Goal: Information Seeking & Learning: Learn about a topic

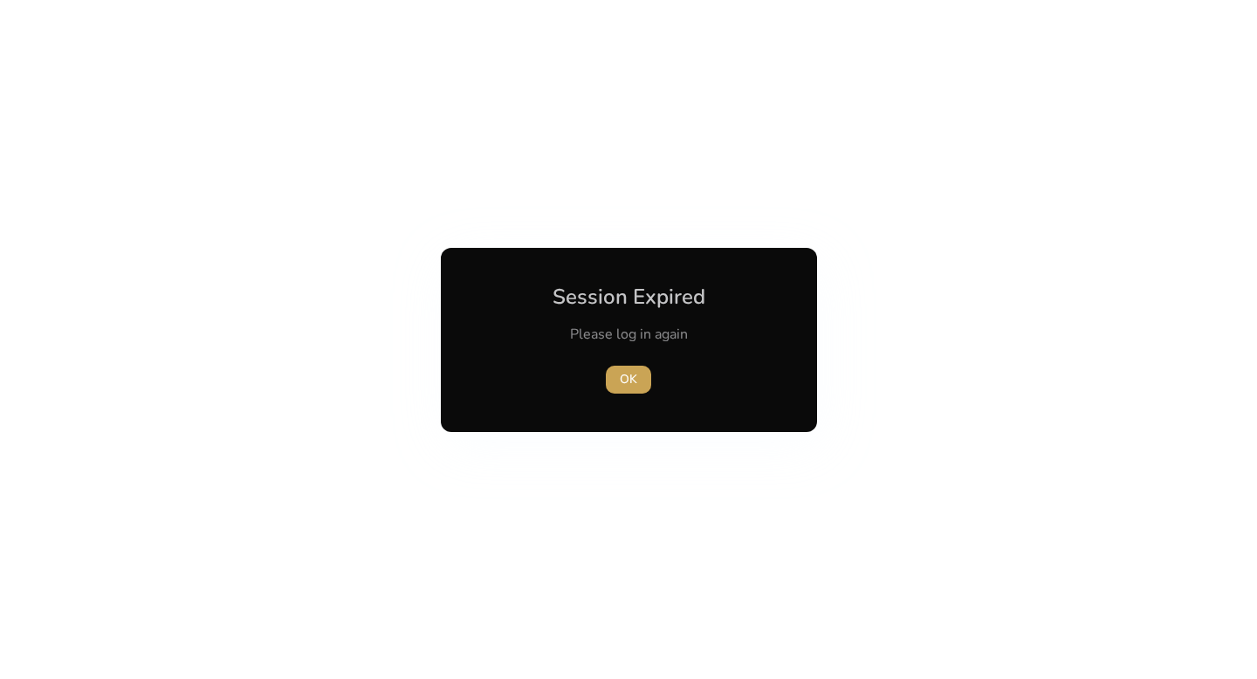
click at [638, 383] on span "button" at bounding box center [628, 380] width 45 height 42
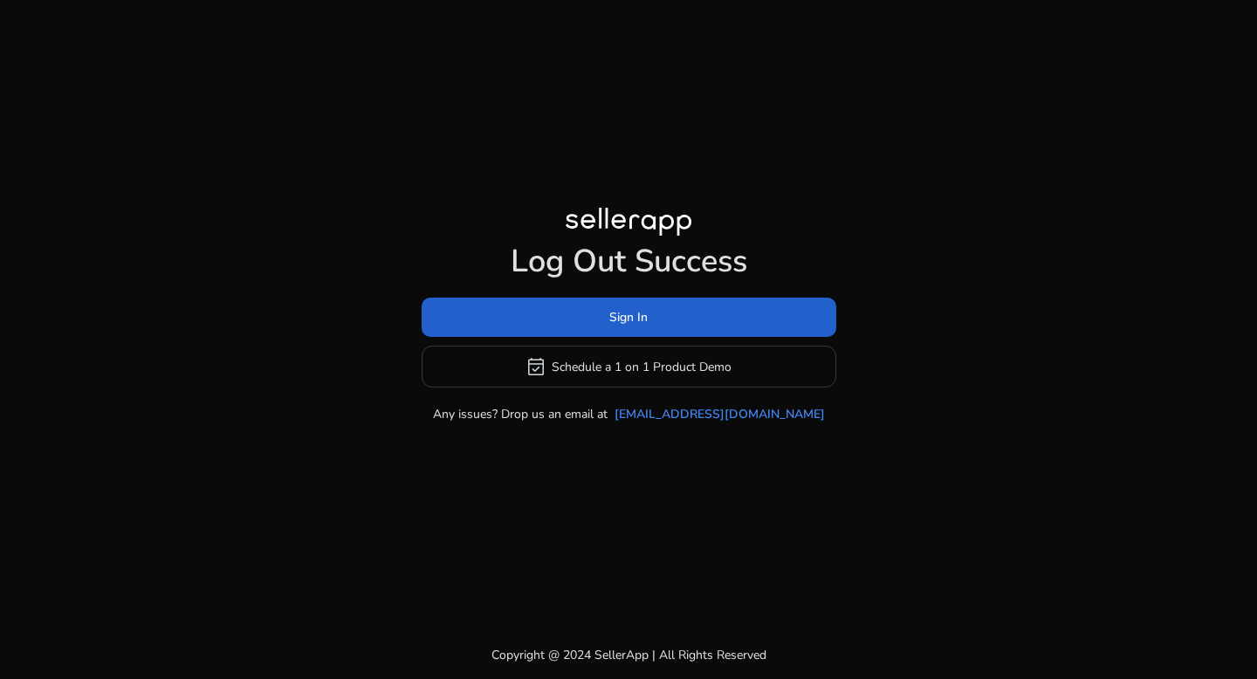
click at [583, 319] on span at bounding box center [629, 318] width 415 height 42
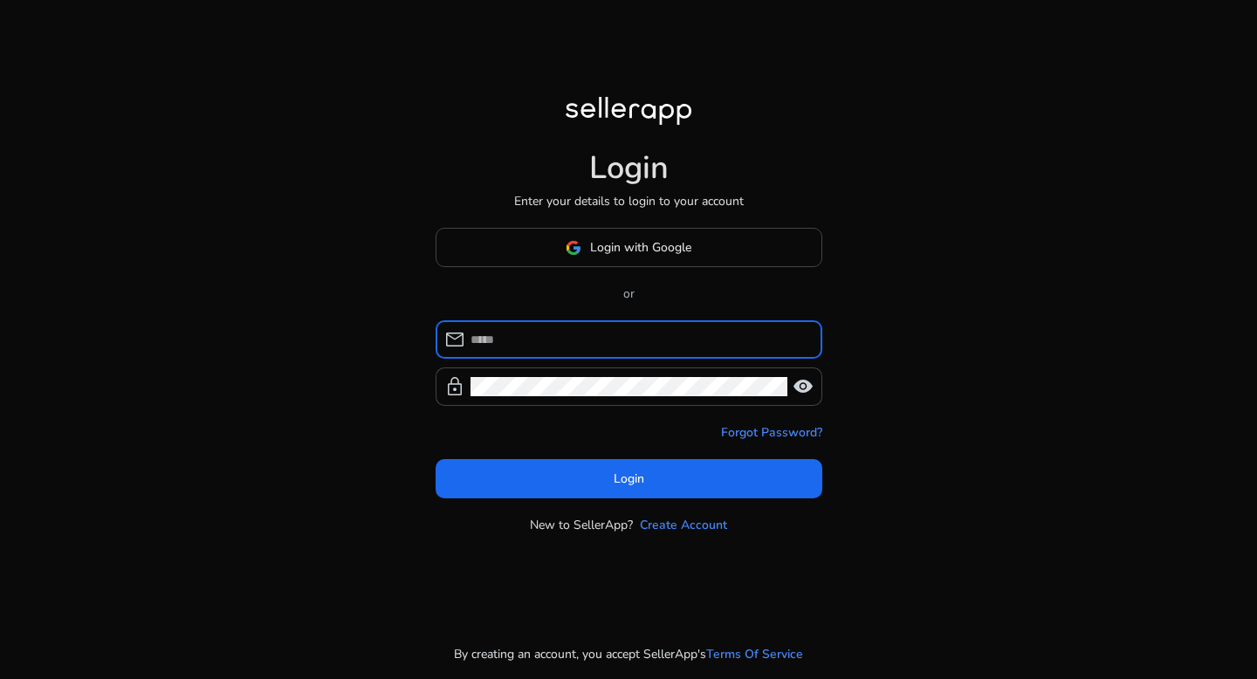
type input "**********"
click at [583, 320] on div "**********" at bounding box center [639, 339] width 338 height 38
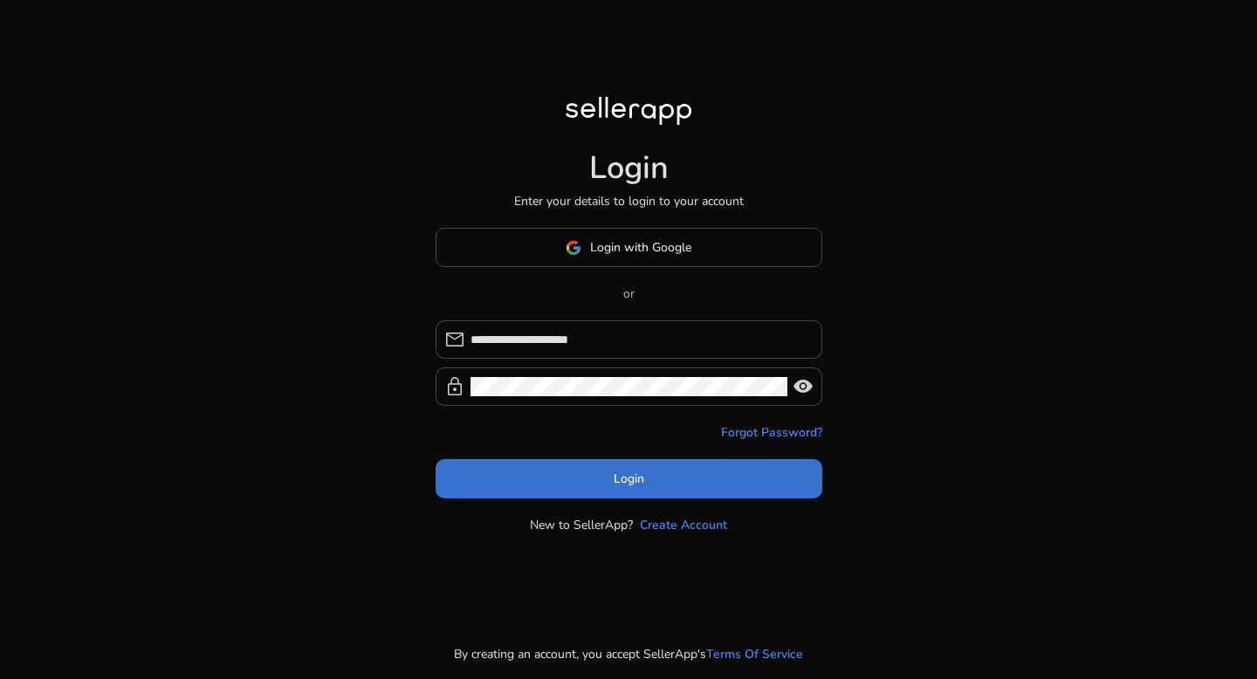
click at [614, 473] on span "Login" at bounding box center [629, 479] width 31 height 18
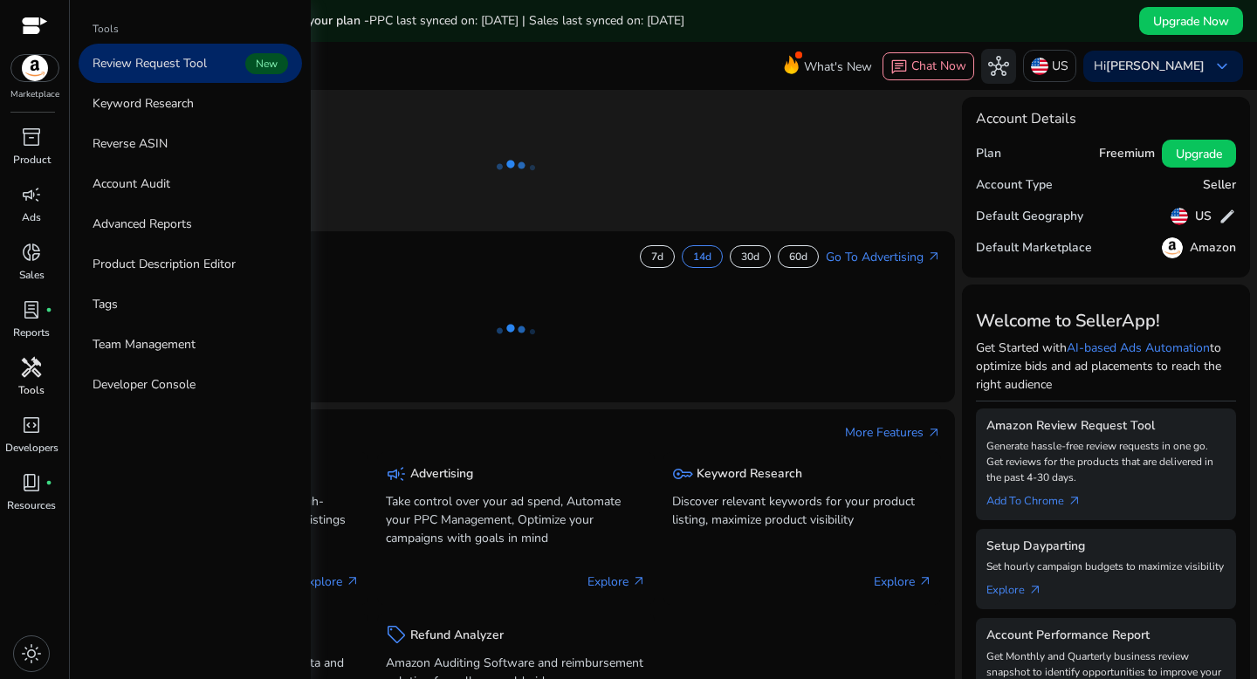
click at [31, 371] on span "handyman" at bounding box center [31, 367] width 21 height 21
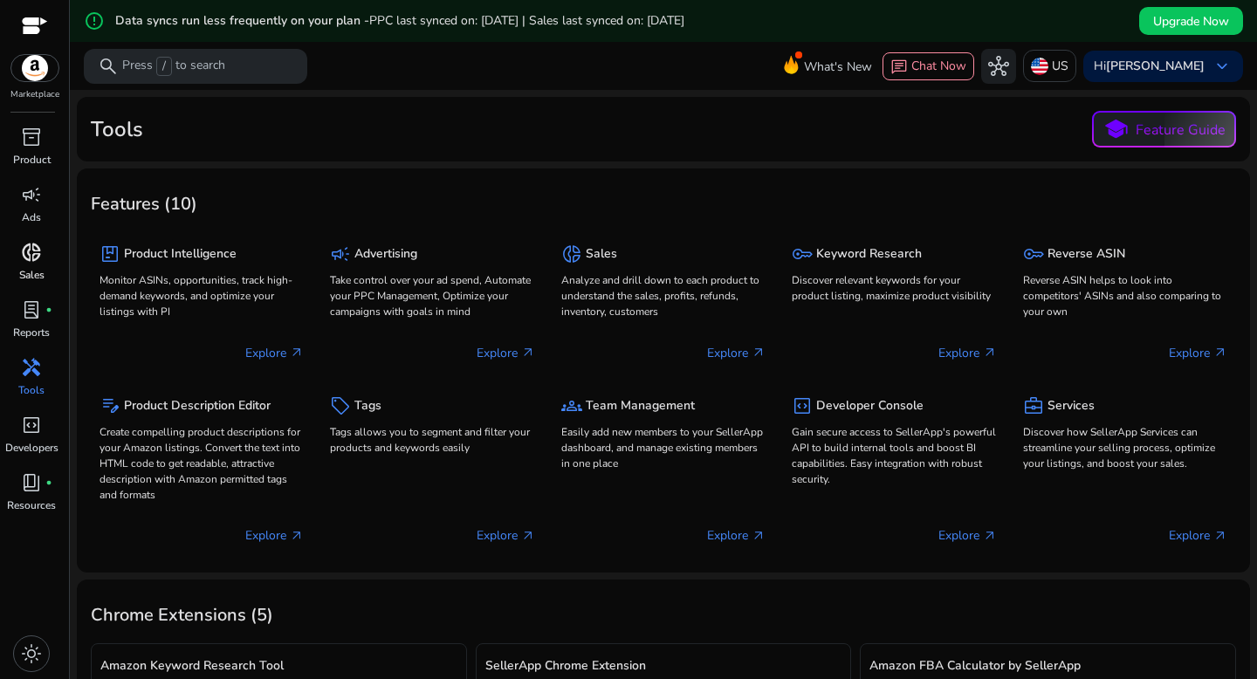
click at [26, 263] on span "donut_small" at bounding box center [31, 252] width 21 height 21
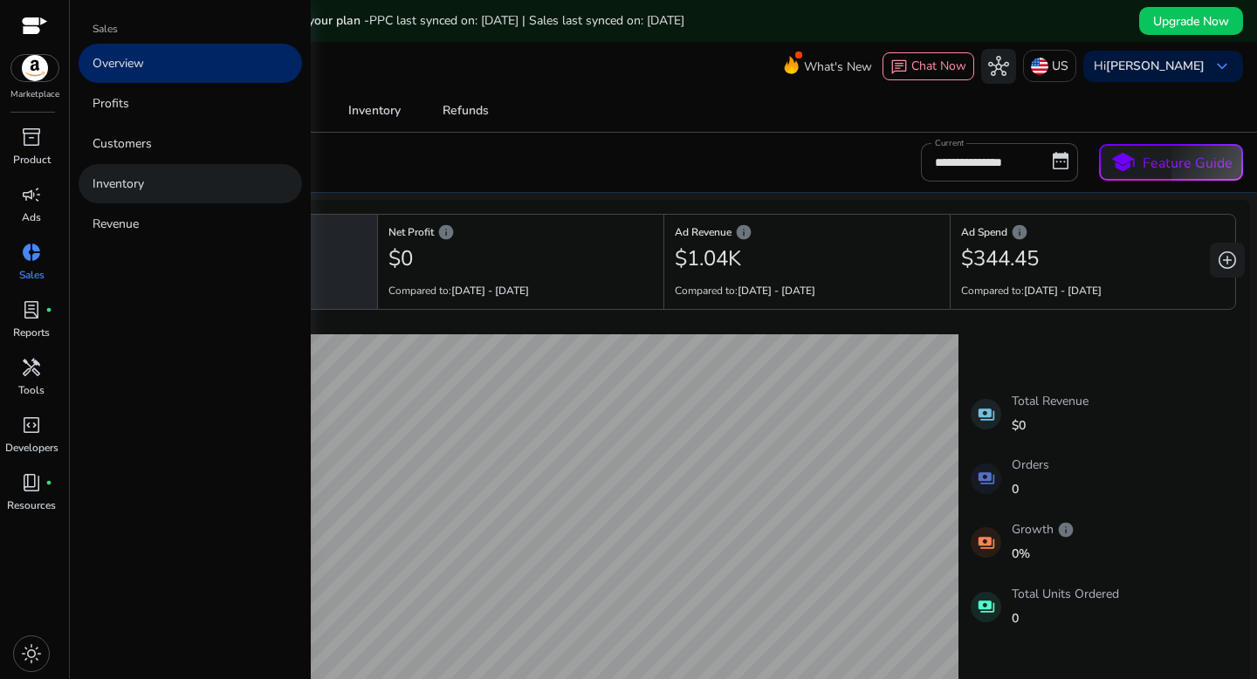
click at [107, 182] on p "Inventory" at bounding box center [118, 184] width 51 height 18
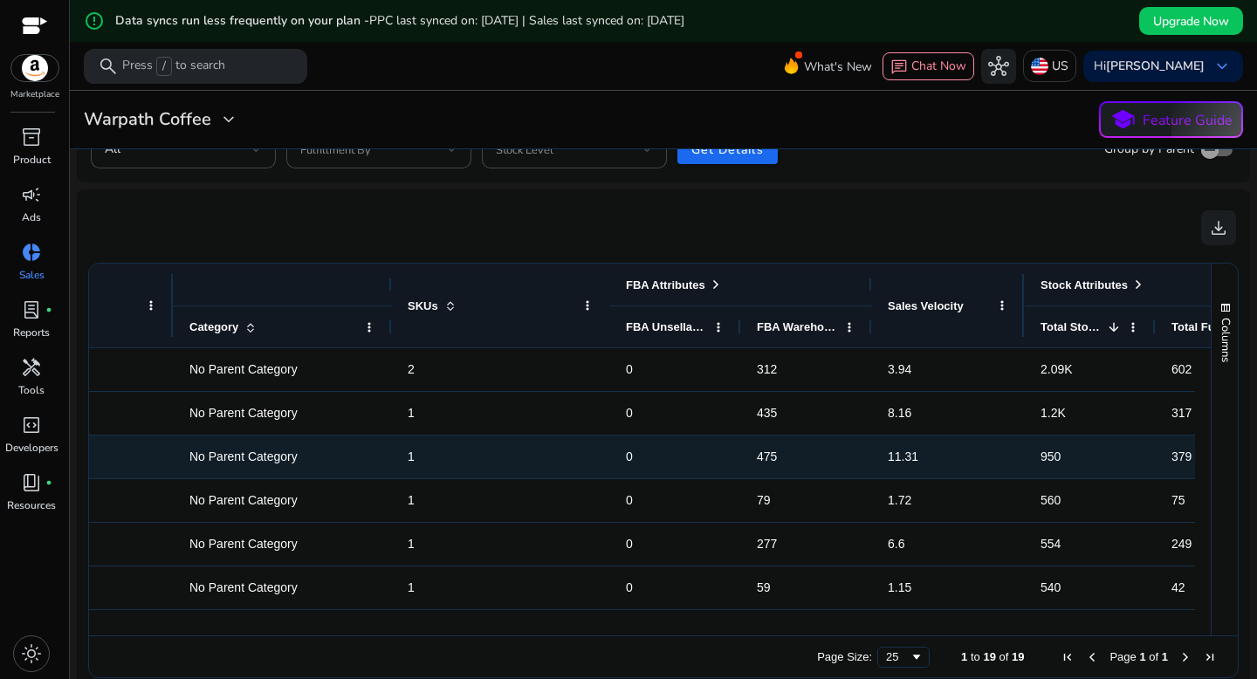
scroll to position [0, 191]
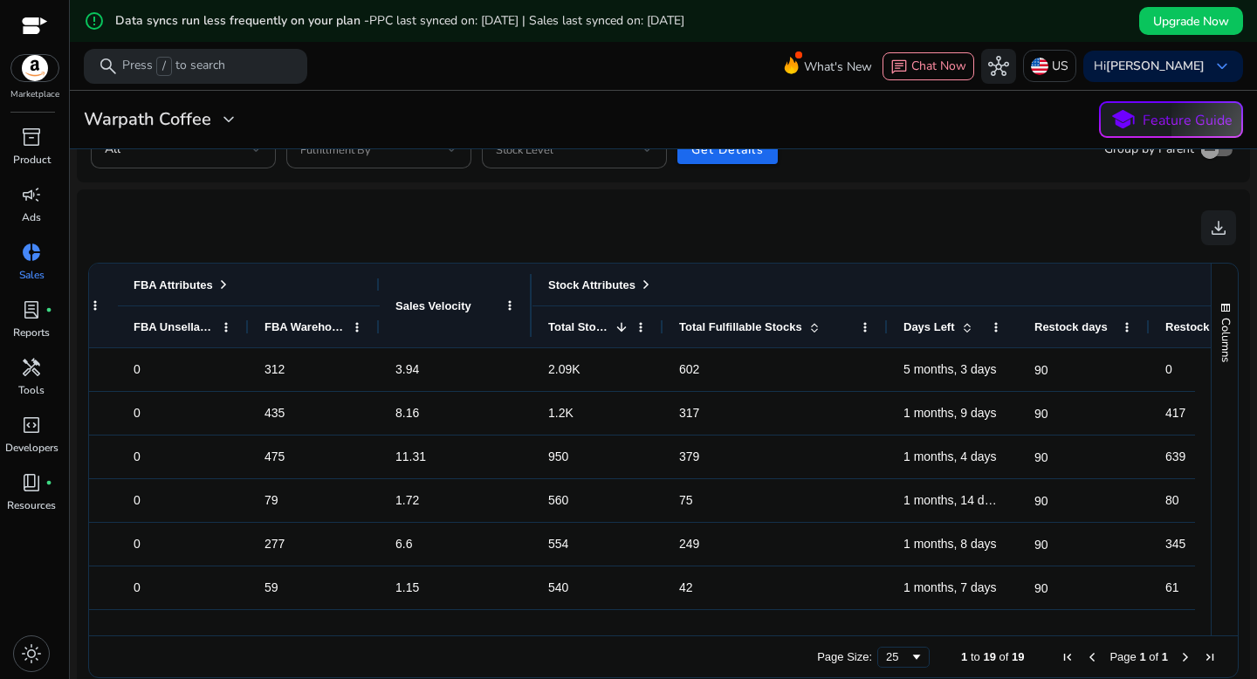
drag, startPoint x: 792, startPoint y: 329, endPoint x: 885, endPoint y: 319, distance: 93.9
click at [885, 319] on div at bounding box center [886, 326] width 7 height 41
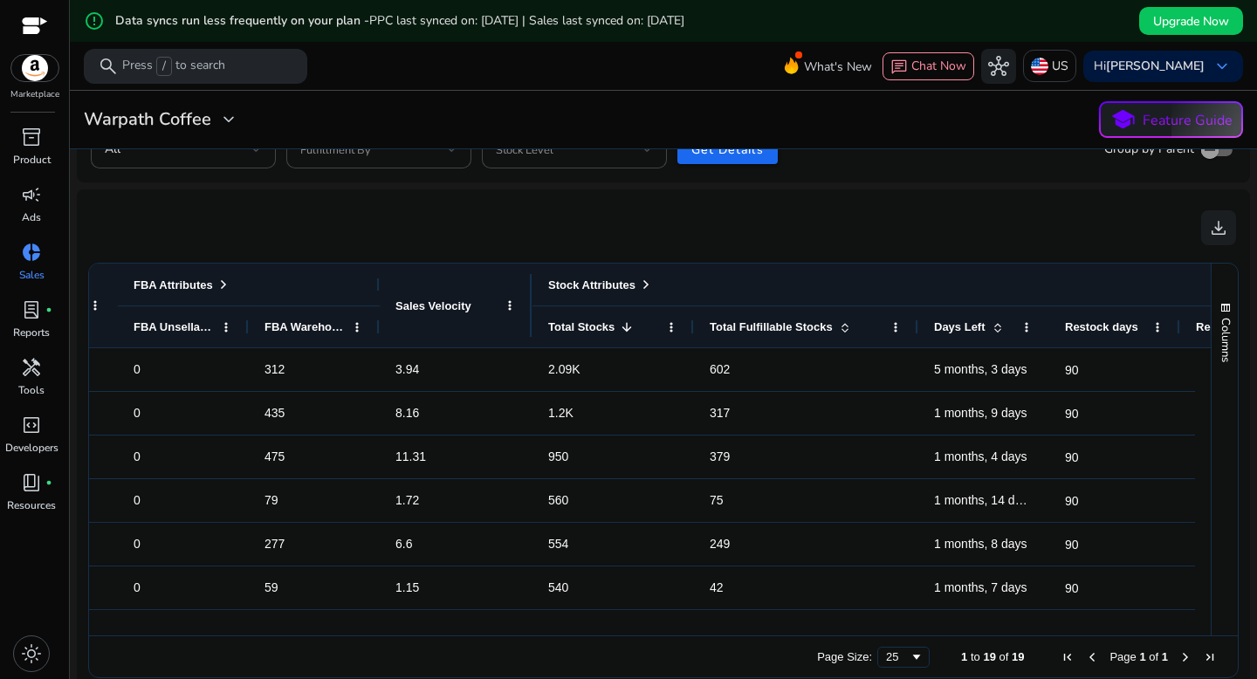
drag, startPoint x: 662, startPoint y: 327, endPoint x: 693, endPoint y: 327, distance: 30.5
click at [693, 327] on div at bounding box center [693, 326] width 7 height 41
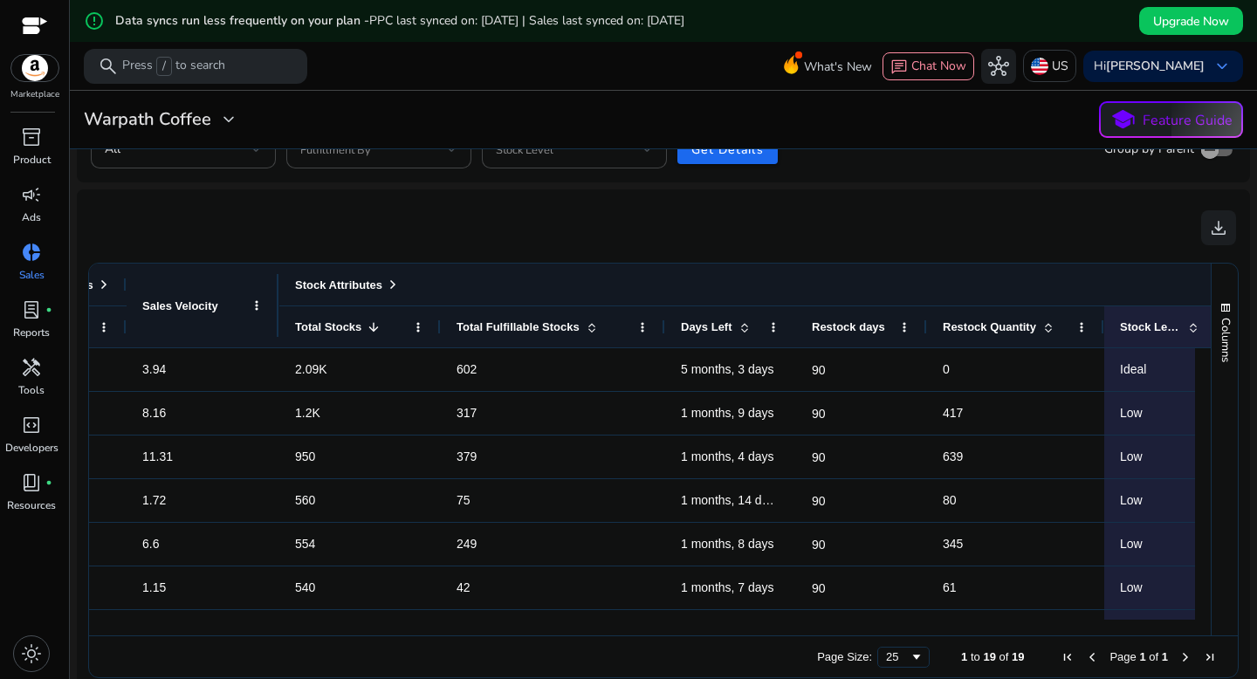
drag, startPoint x: 1053, startPoint y: 326, endPoint x: 1100, endPoint y: 328, distance: 46.3
click at [1100, 328] on div at bounding box center [1103, 326] width 7 height 41
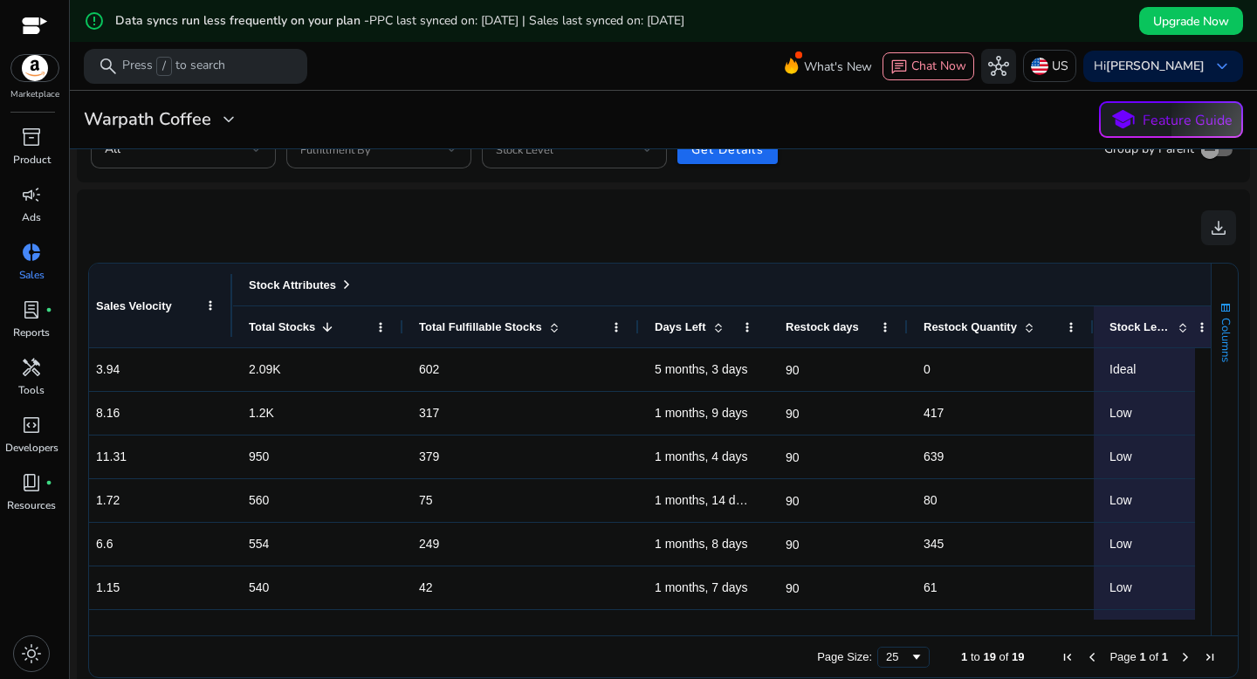
drag, startPoint x: 1190, startPoint y: 286, endPoint x: 1227, endPoint y: 294, distance: 38.3
click at [1227, 294] on div "FBA Attributes Stock Attributes FBA Unsellable FBA Warehouse 1 0" at bounding box center [663, 450] width 1149 height 372
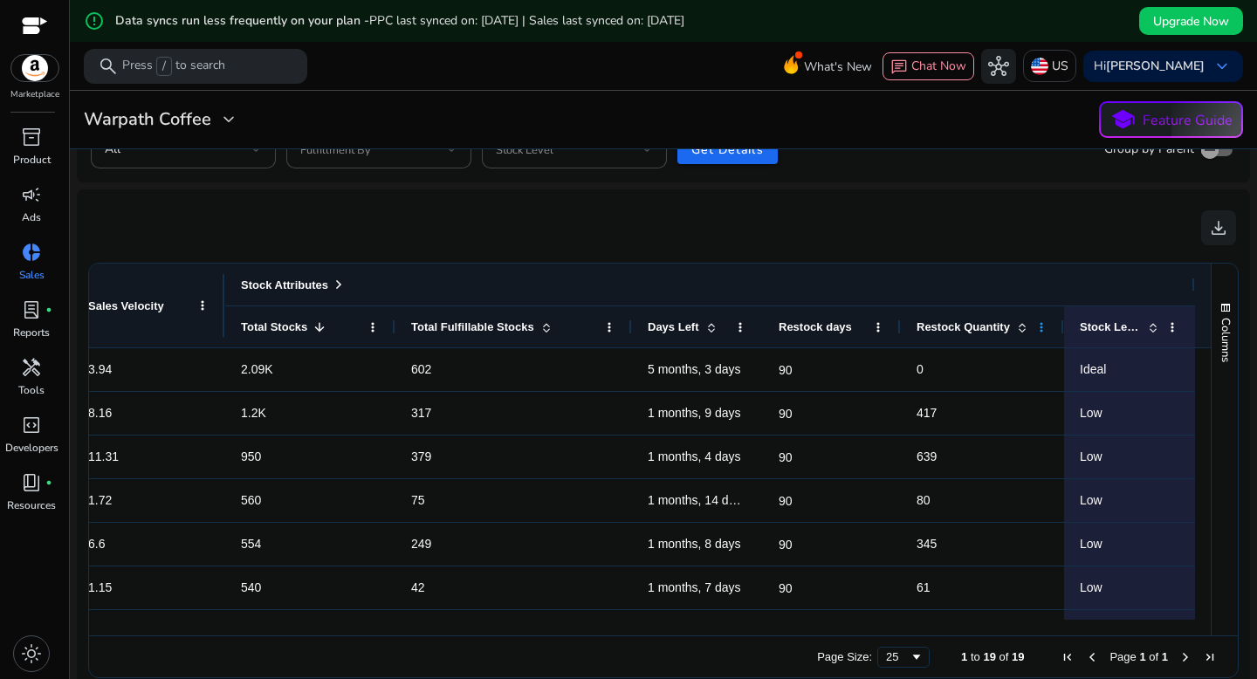
drag, startPoint x: 1056, startPoint y: 326, endPoint x: 1033, endPoint y: 326, distance: 23.6
click at [1033, 326] on div "Restock Quantity" at bounding box center [982, 326] width 163 height 42
click at [1165, 328] on span at bounding box center [1172, 327] width 14 height 14
click at [1111, 233] on div "download" at bounding box center [663, 227] width 1145 height 49
click at [1224, 312] on span "button" at bounding box center [1225, 308] width 14 height 14
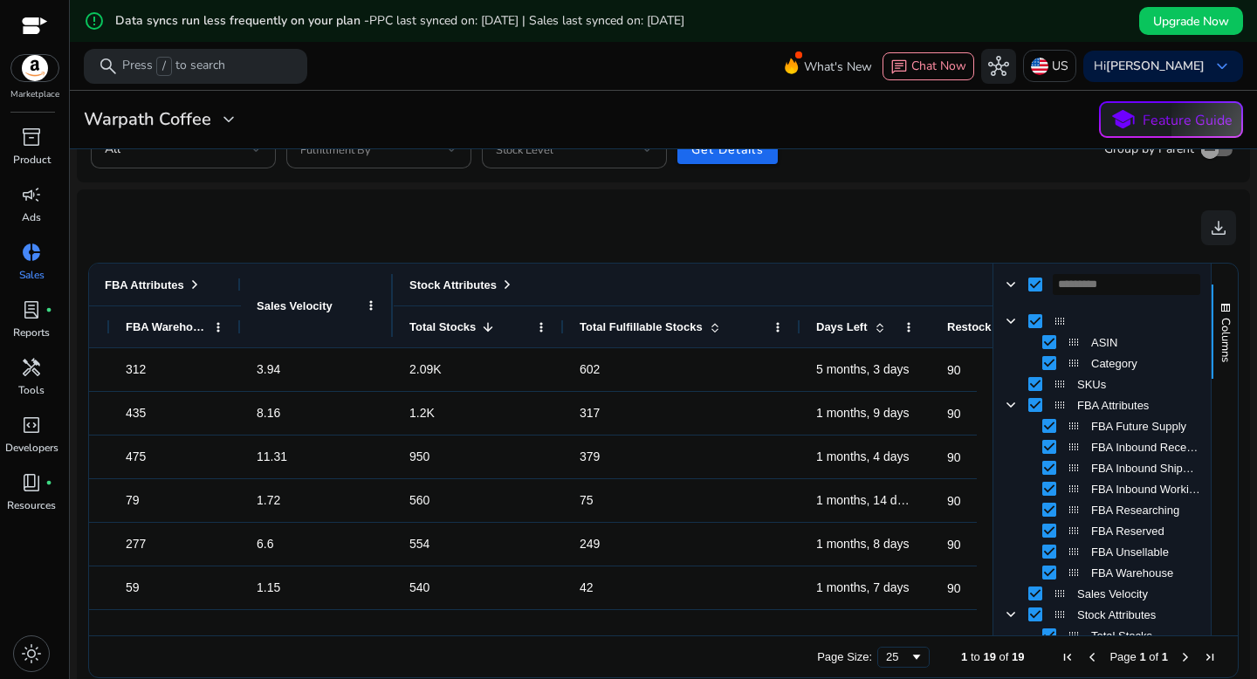
click at [1031, 234] on div "download" at bounding box center [663, 227] width 1145 height 49
click at [902, 253] on ag-grid-angular "Press ENTER to sort. Press ALT DOWN to open column menu ASIN Drag here to set c…" at bounding box center [663, 470] width 1171 height 436
click at [1221, 305] on span "button" at bounding box center [1225, 308] width 14 height 14
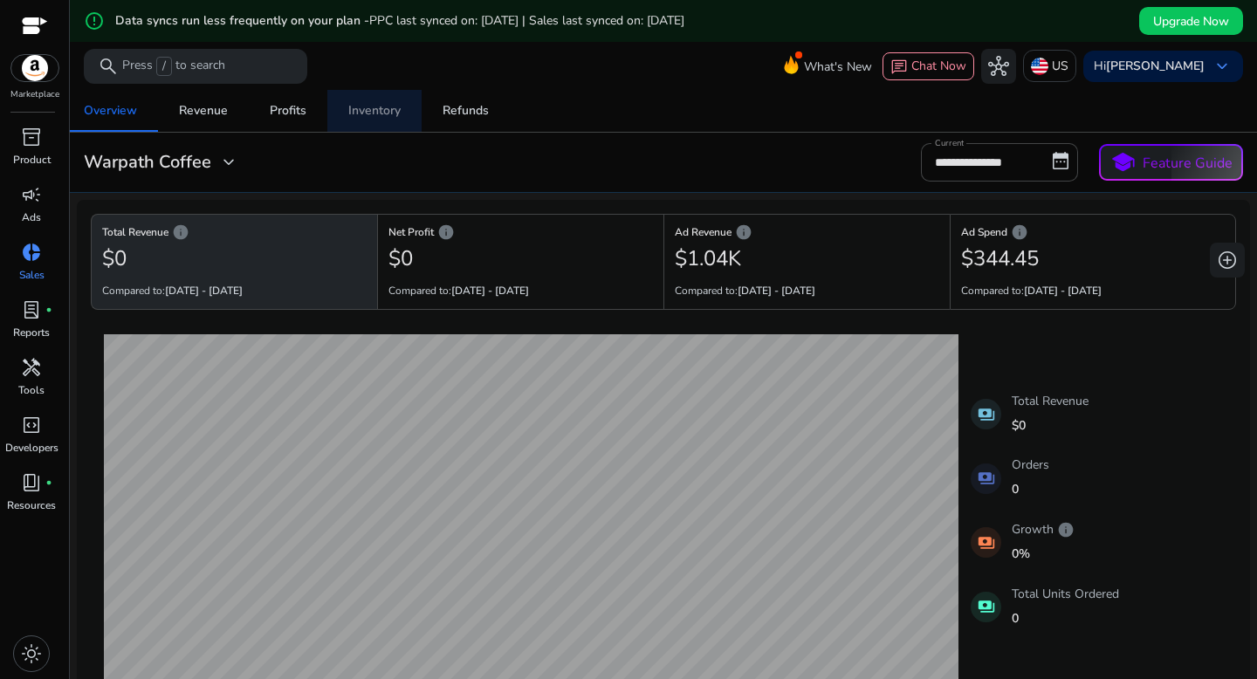
click at [373, 111] on div "Inventory" at bounding box center [374, 111] width 52 height 12
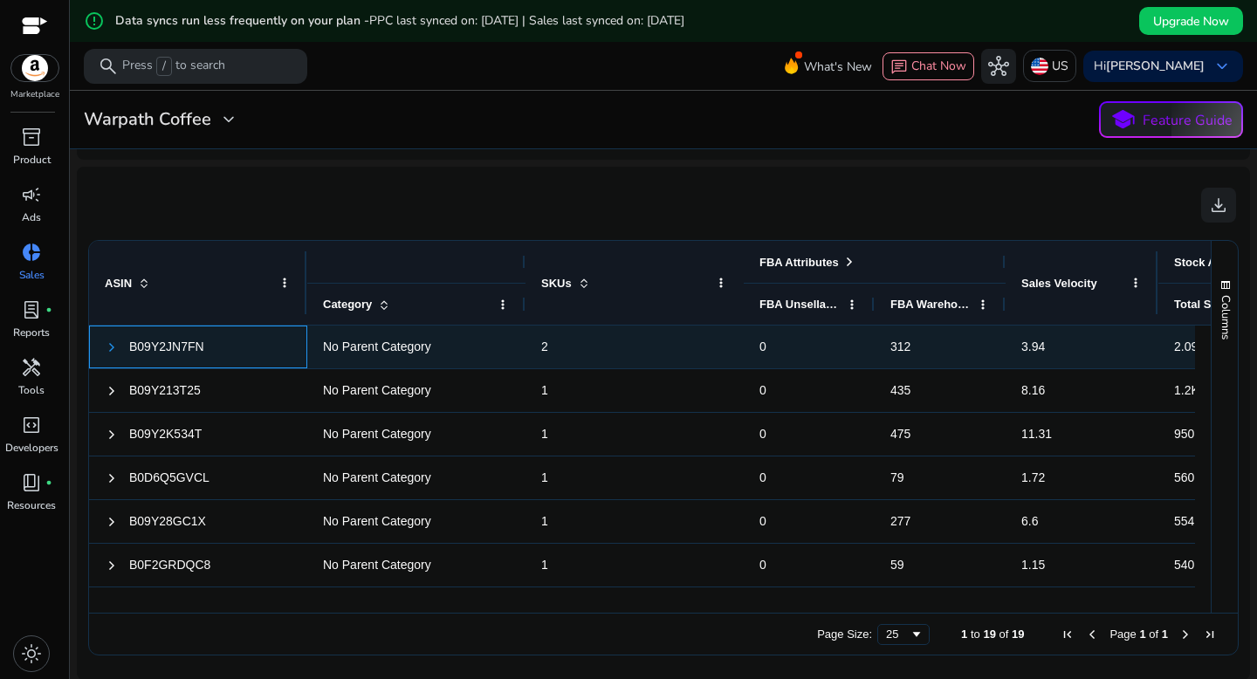
click at [110, 344] on span at bounding box center [112, 347] width 14 height 14
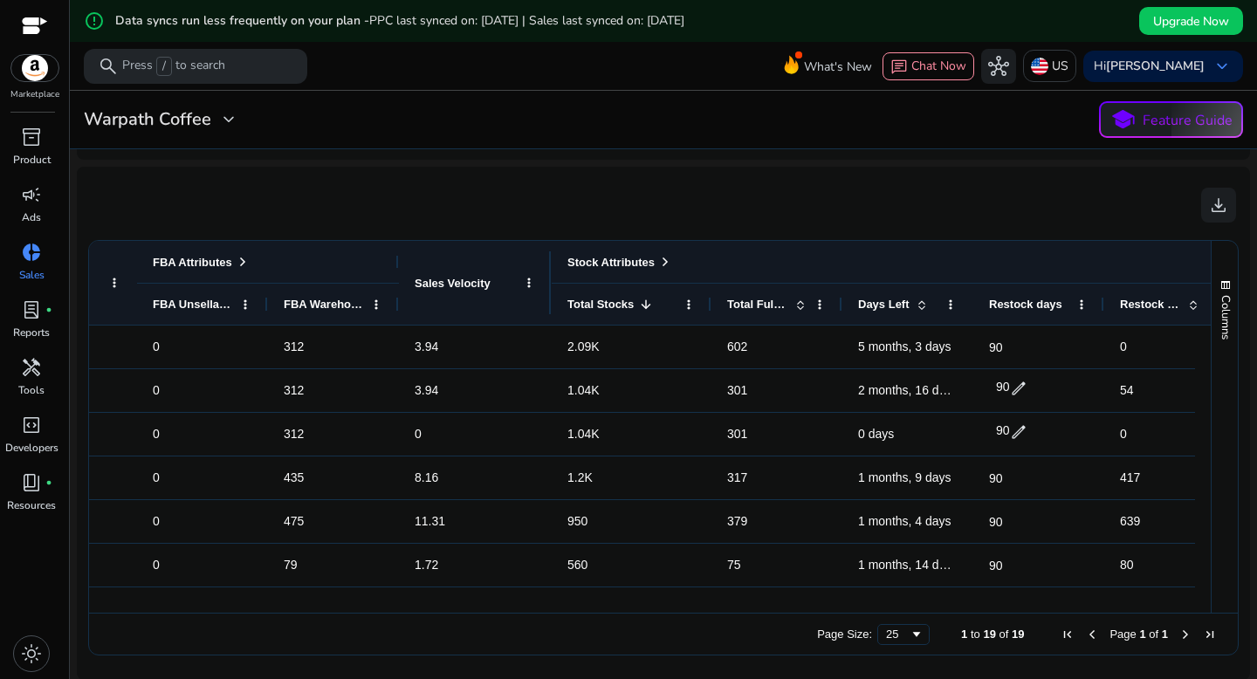
drag, startPoint x: 681, startPoint y: 300, endPoint x: 710, endPoint y: 298, distance: 28.9
click at [710, 298] on div at bounding box center [710, 304] width 7 height 41
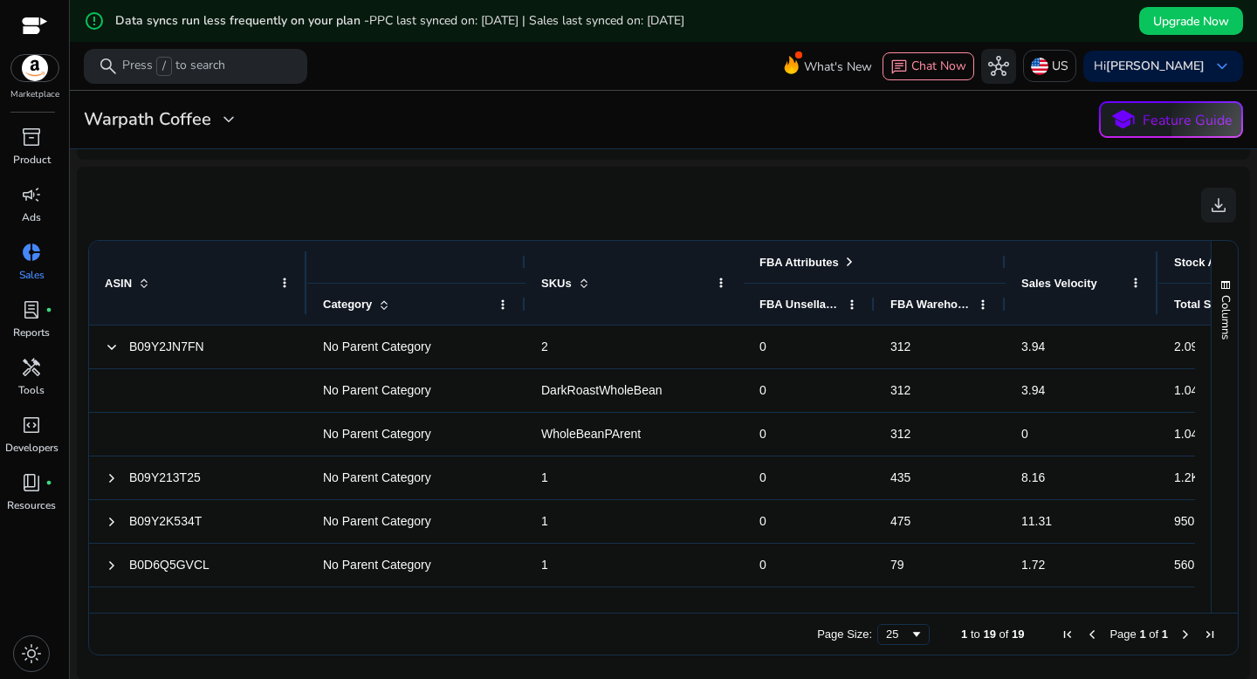
click at [277, 278] on div "ASIN" at bounding box center [198, 283] width 187 height 84
click at [284, 283] on span at bounding box center [285, 283] width 14 height 14
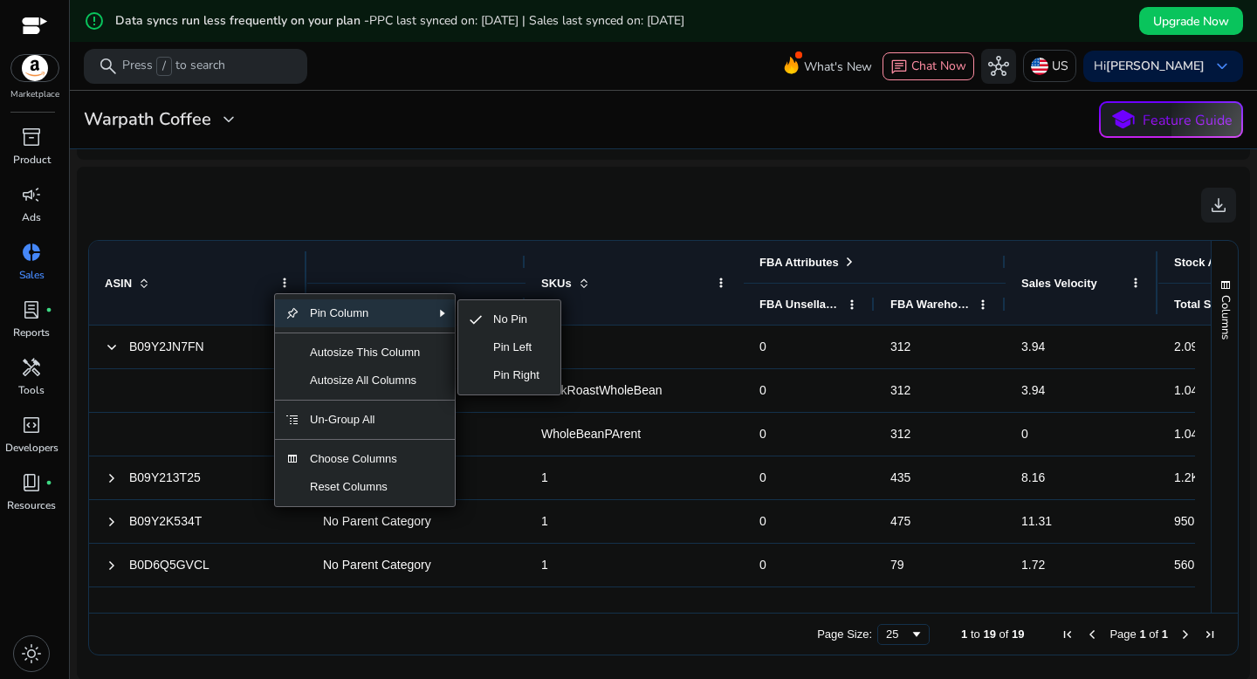
click at [307, 311] on span "Pin Column" at bounding box center [364, 313] width 131 height 28
click at [519, 350] on span "Pin Left" at bounding box center [516, 347] width 67 height 28
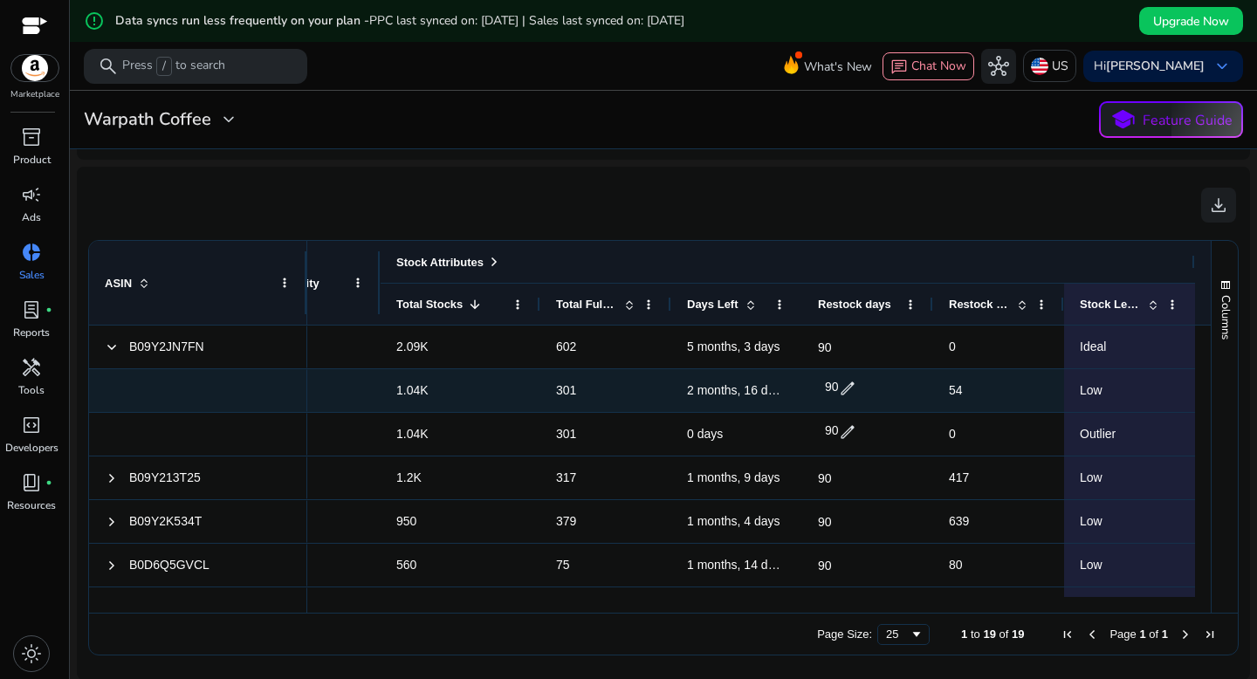
click at [841, 388] on span "edit" at bounding box center [847, 388] width 17 height 17
click at [882, 388] on span "close" at bounding box center [885, 388] width 19 height 19
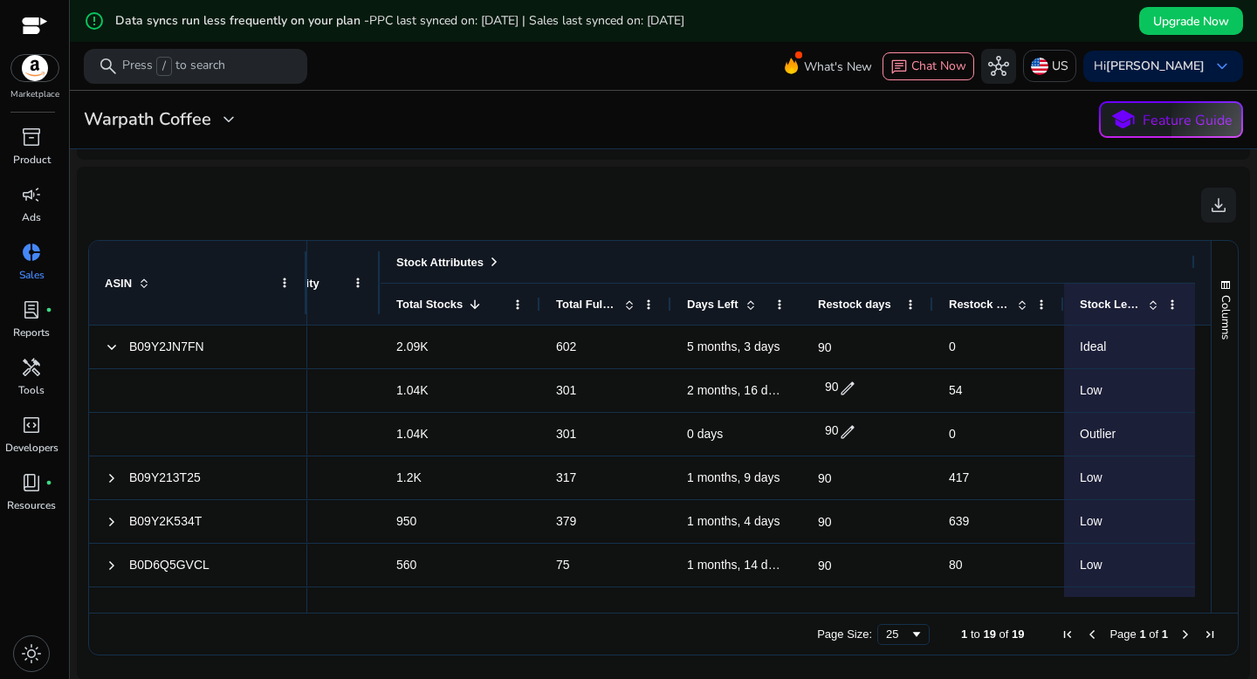
click at [796, 201] on div "download" at bounding box center [663, 205] width 1145 height 49
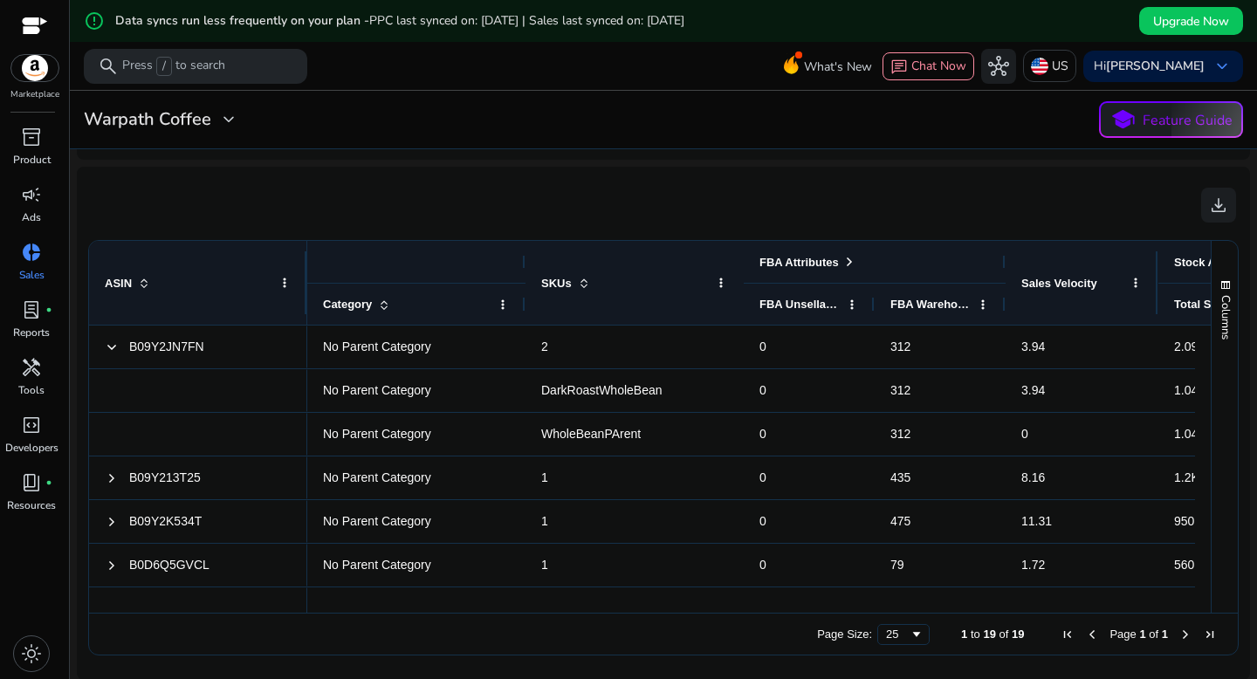
click at [557, 136] on div "**********" at bounding box center [663, 119] width 1173 height 37
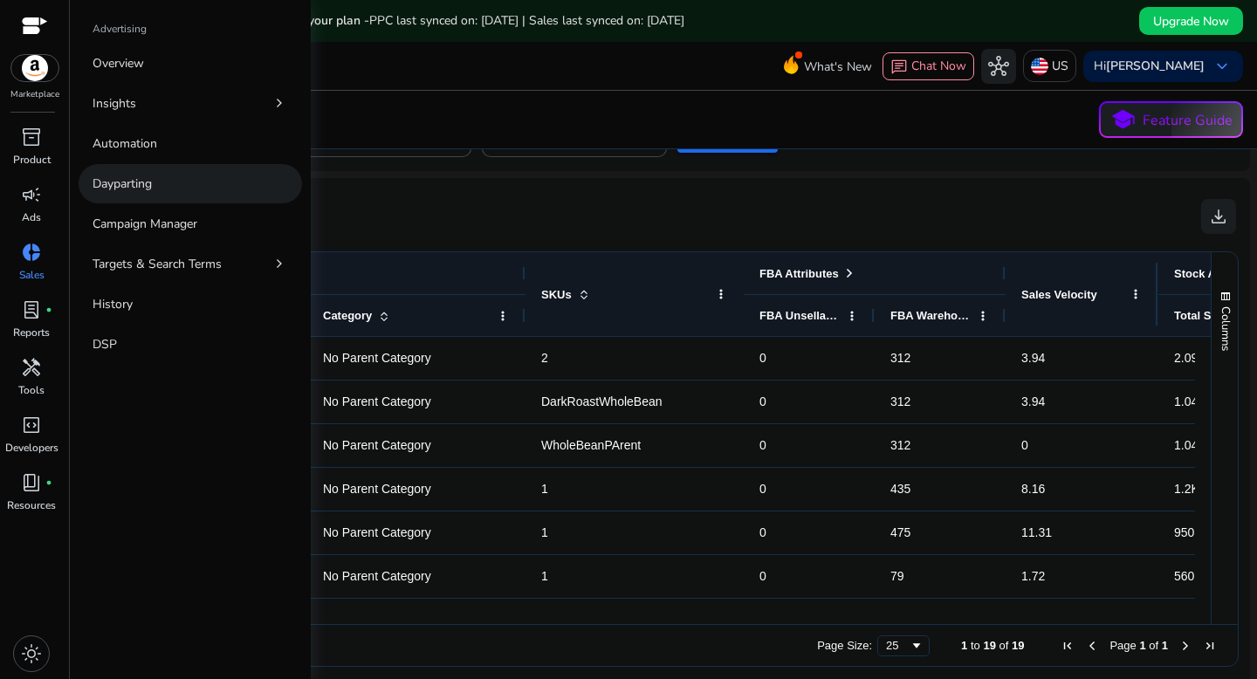
click at [113, 175] on p "Dayparting" at bounding box center [122, 184] width 59 height 18
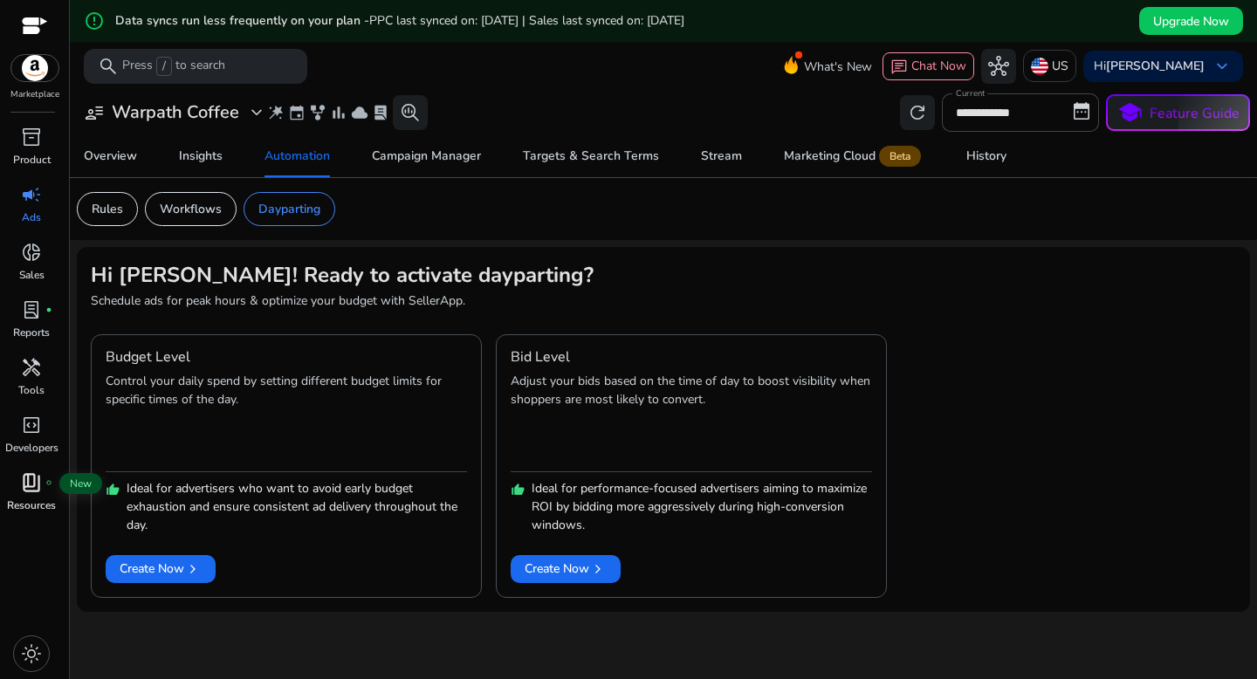
click at [29, 489] on span "book_4" at bounding box center [31, 482] width 21 height 21
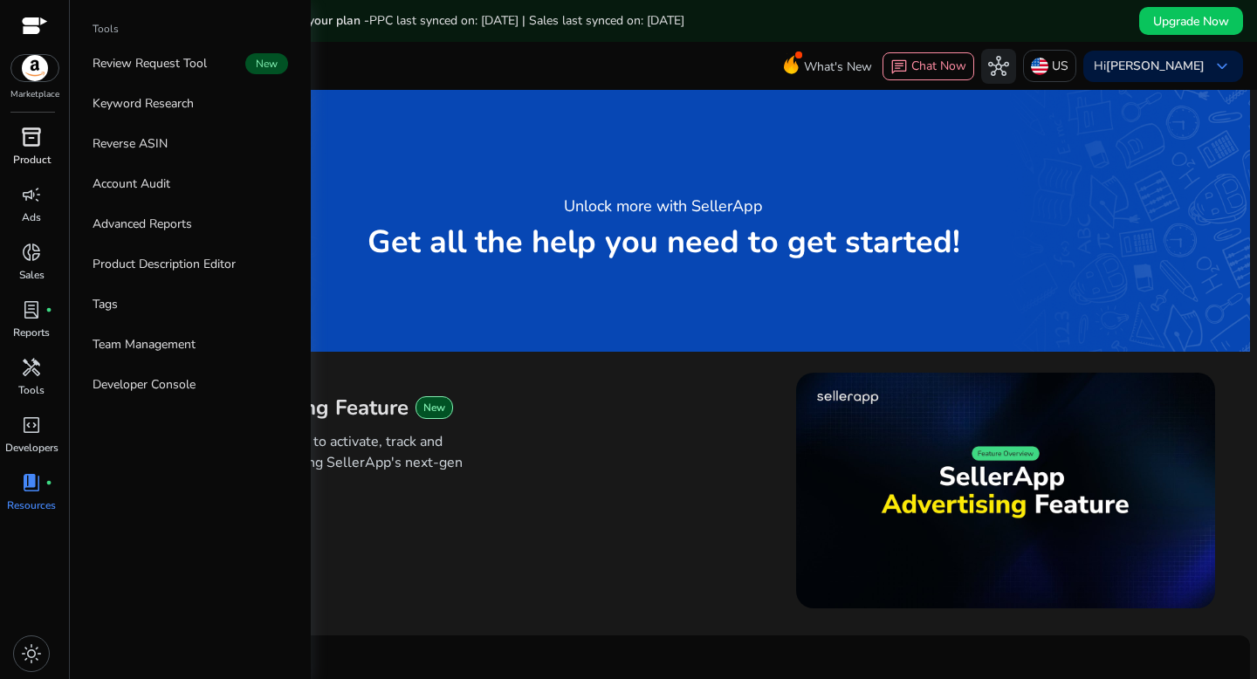
click at [36, 136] on span "inventory_2" at bounding box center [31, 137] width 21 height 21
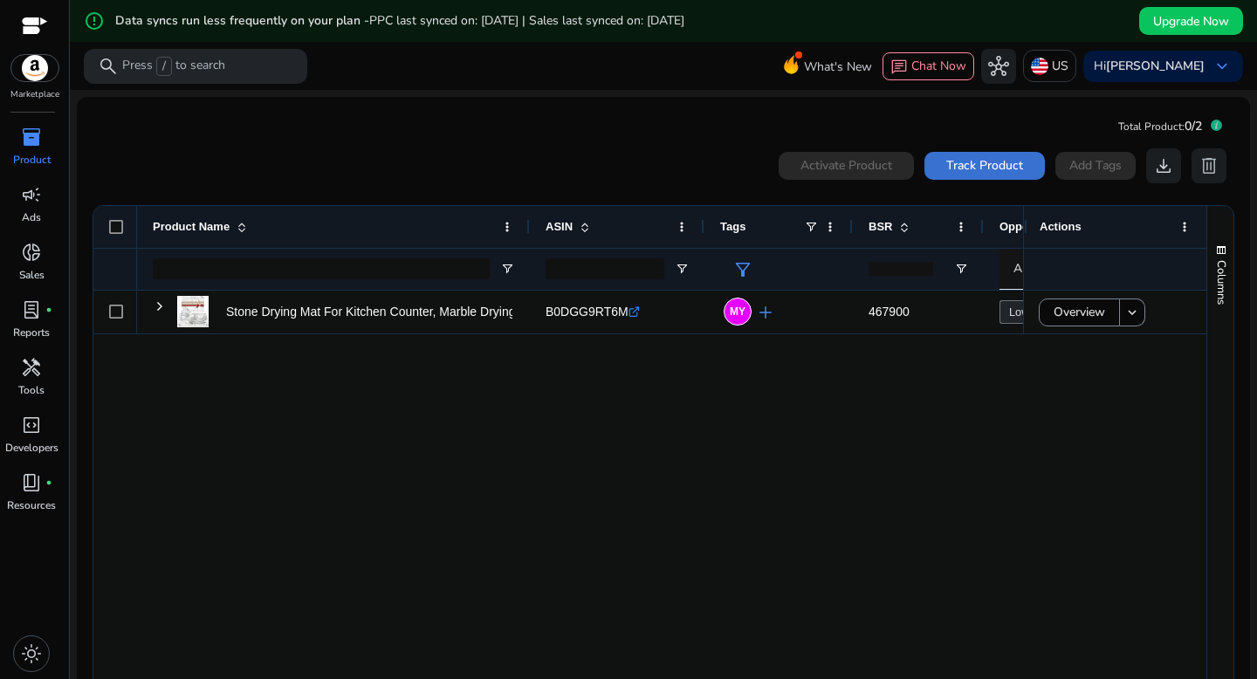
click at [954, 154] on span at bounding box center [984, 166] width 120 height 42
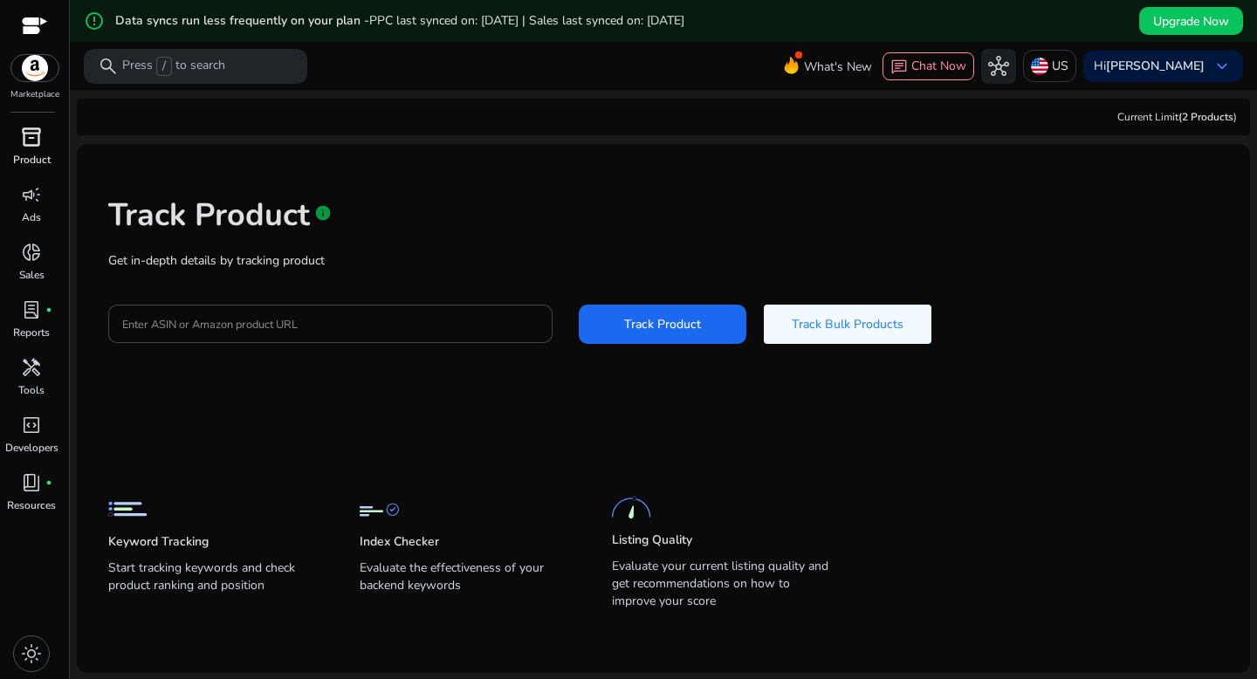
click at [33, 141] on span "inventory_2" at bounding box center [31, 137] width 21 height 21
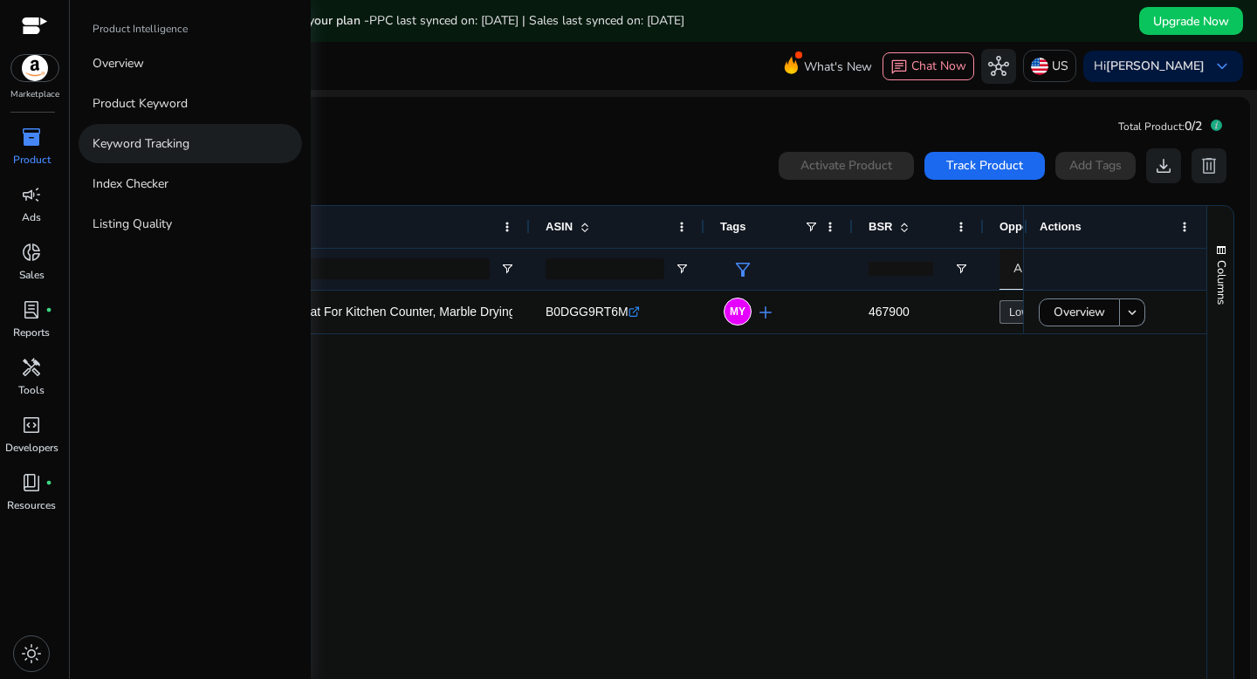
click at [146, 142] on p "Keyword Tracking" at bounding box center [141, 143] width 97 height 18
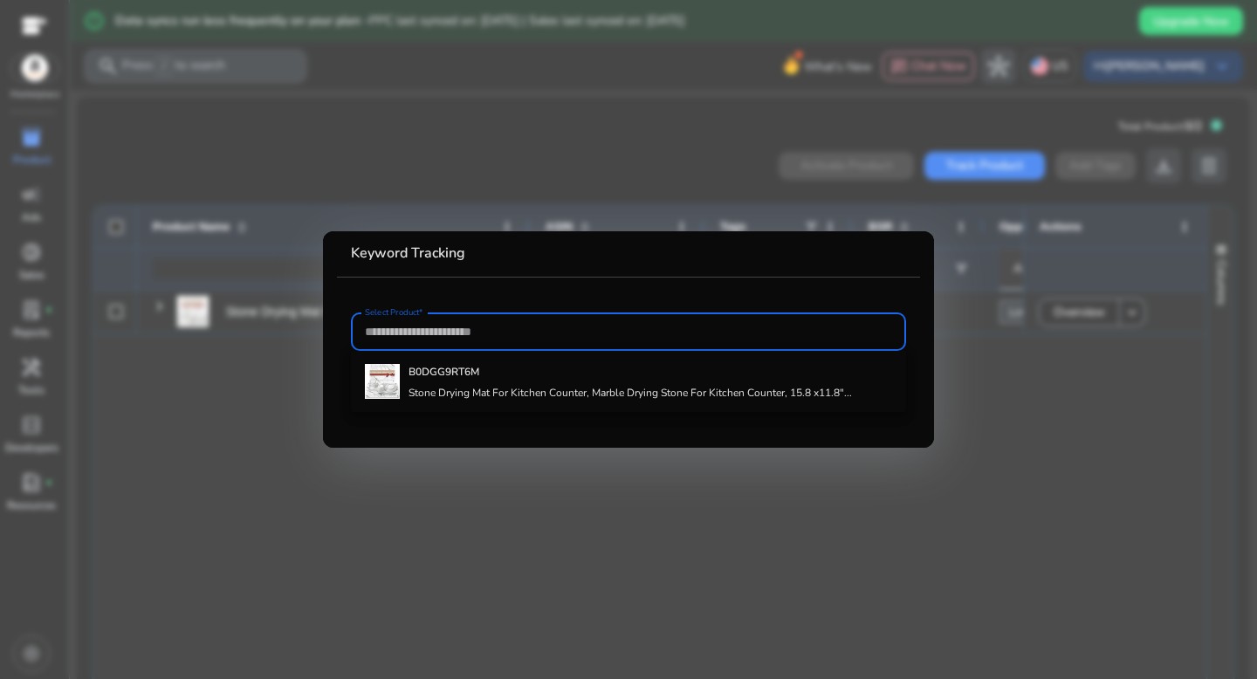
click at [401, 475] on div at bounding box center [628, 339] width 1257 height 679
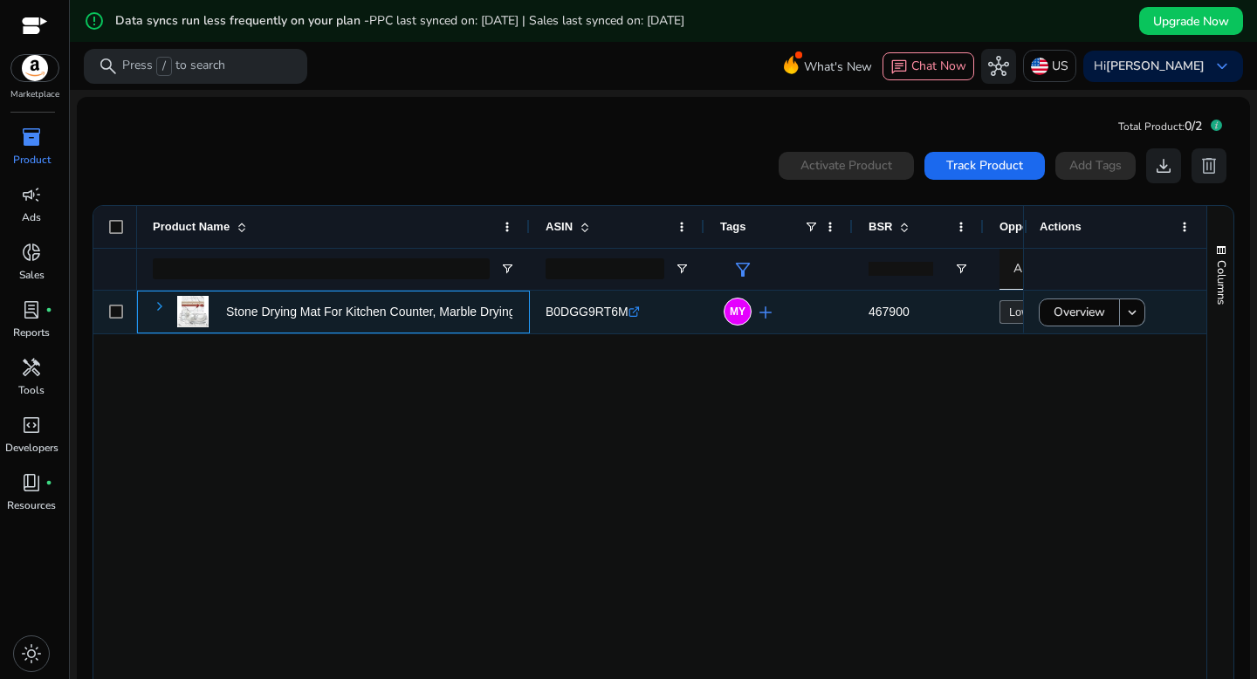
click at [163, 305] on span at bounding box center [160, 306] width 14 height 14
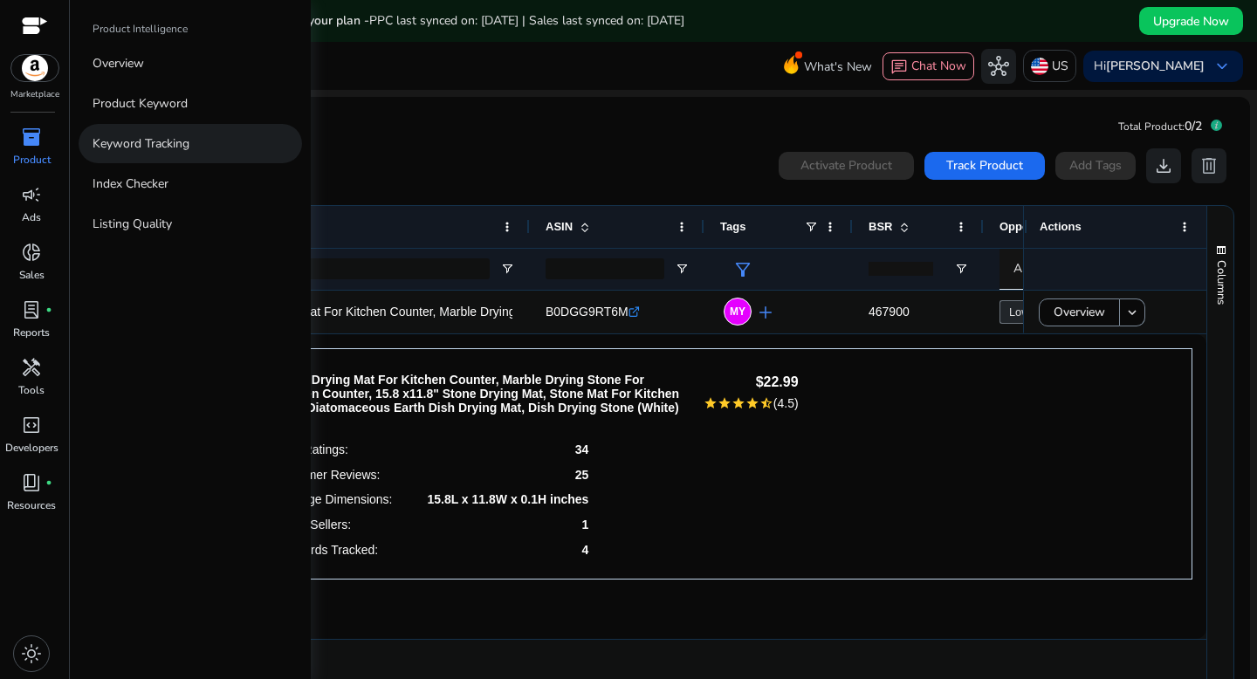
click at [104, 147] on p "Keyword Tracking" at bounding box center [141, 143] width 97 height 18
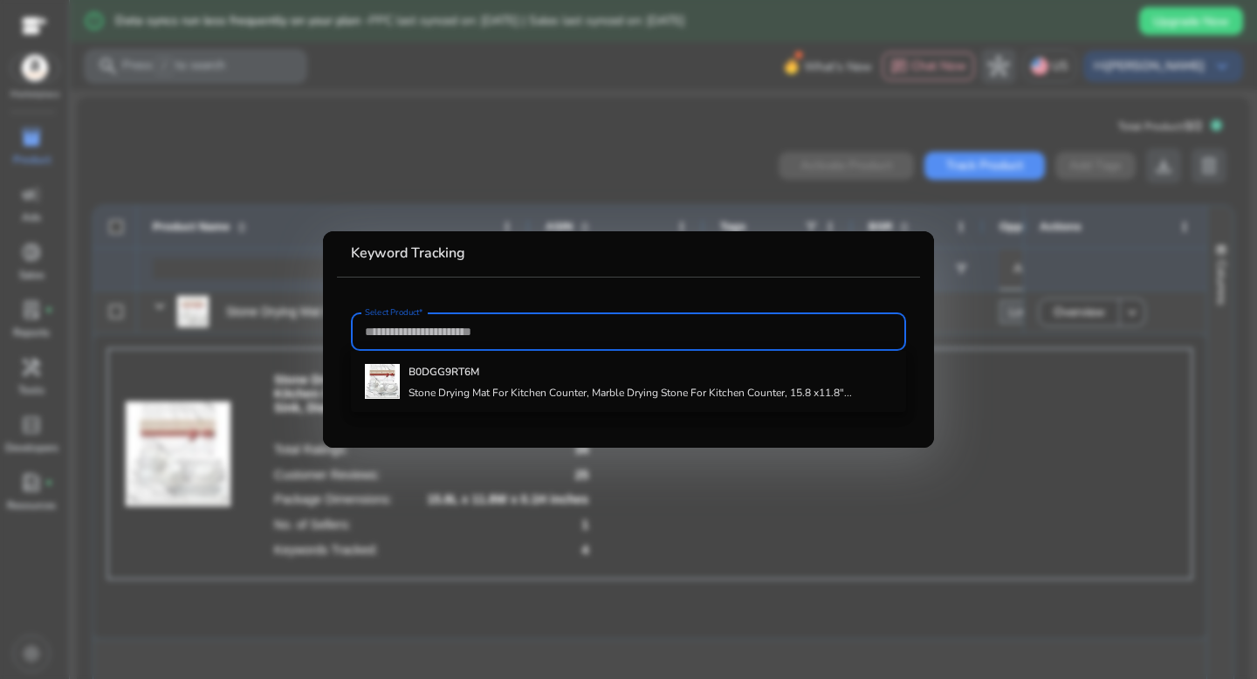
click at [497, 323] on input "Select Product*" at bounding box center [628, 331] width 527 height 19
paste input "**********"
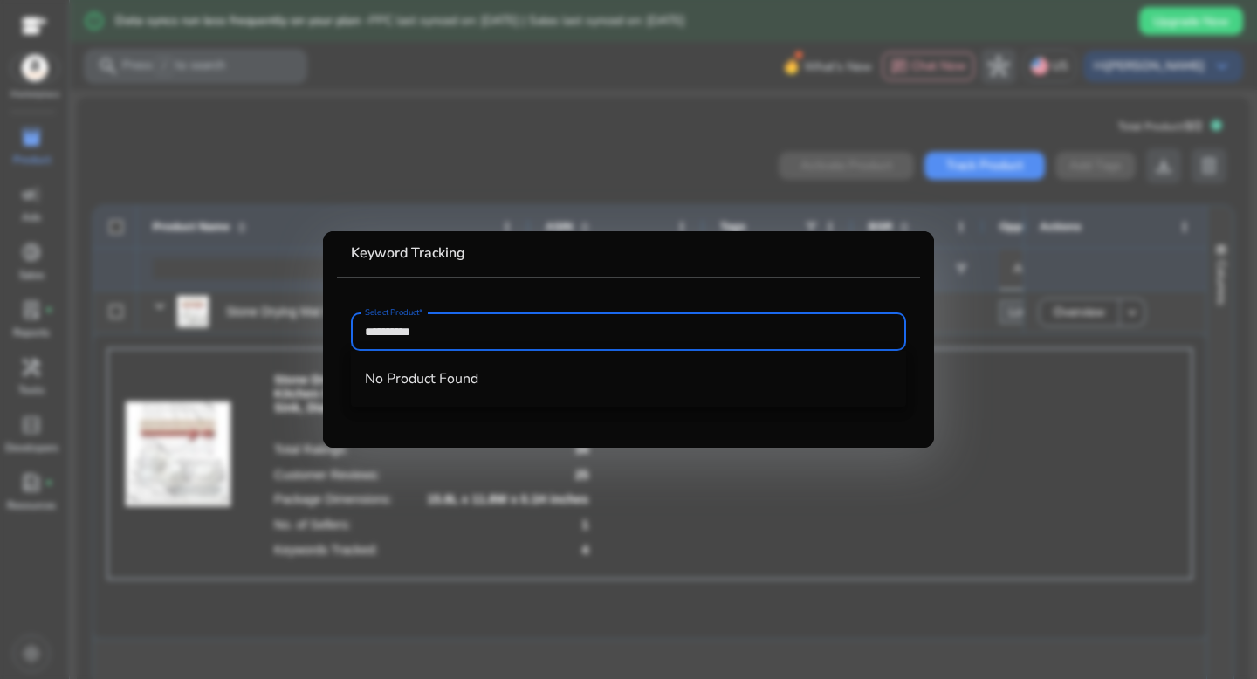
type input "**********"
click at [462, 255] on b "Keyword Tracking" at bounding box center [408, 253] width 114 height 19
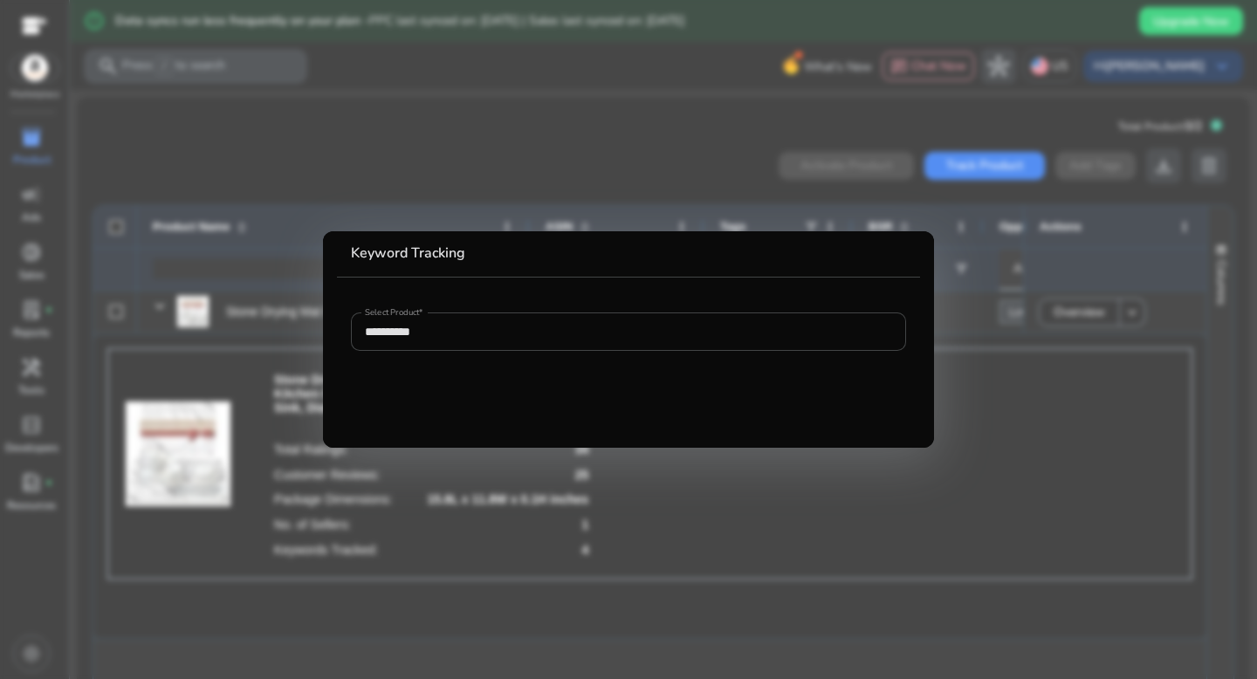
click at [456, 213] on div at bounding box center [628, 339] width 1257 height 679
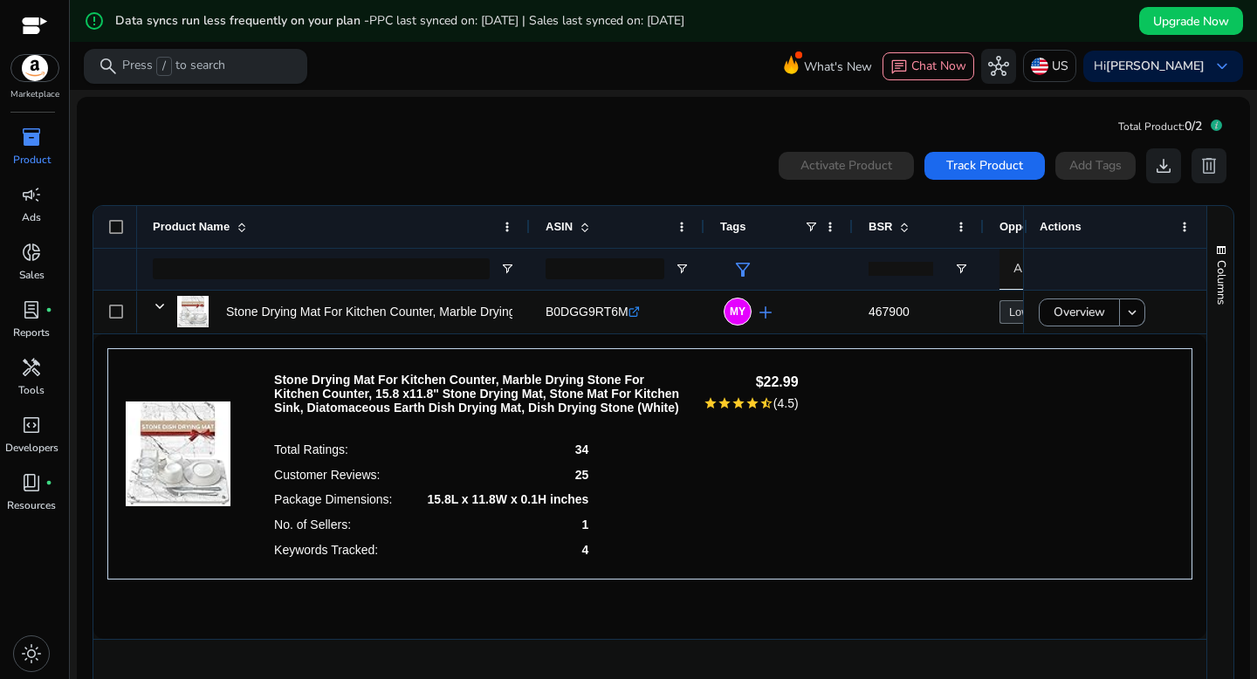
click at [223, 65] on p "Press / to search" at bounding box center [173, 66] width 103 height 19
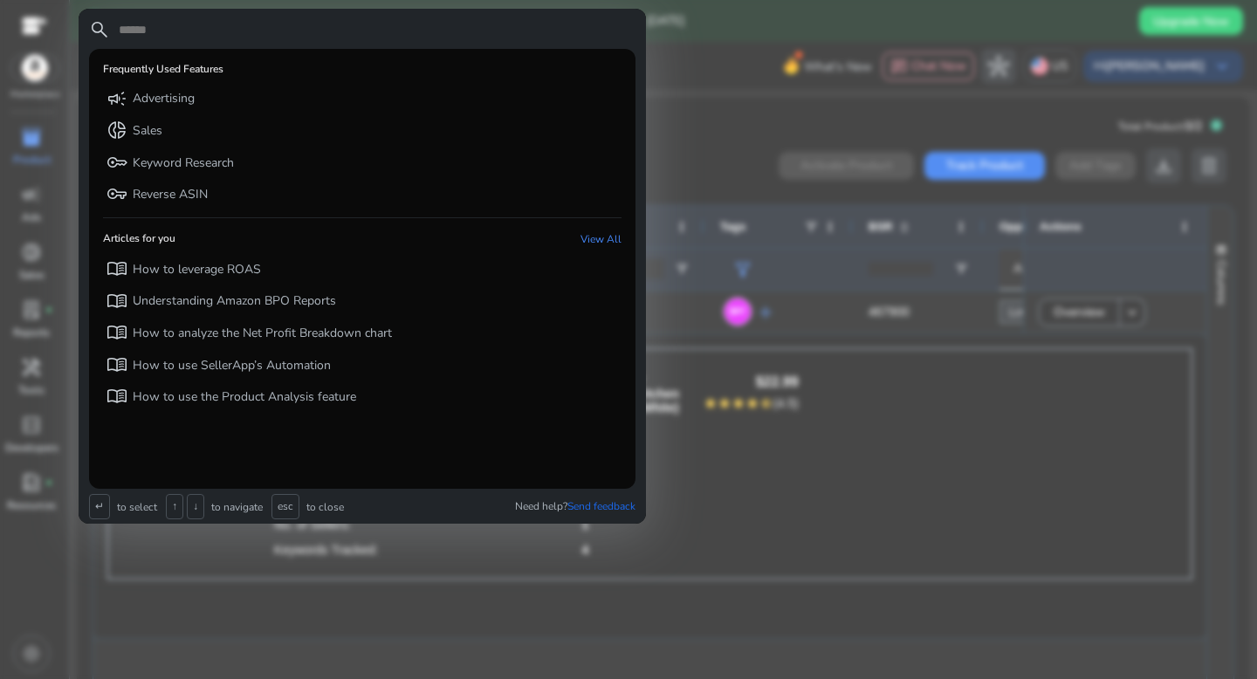
click at [753, 131] on div at bounding box center [628, 339] width 1257 height 679
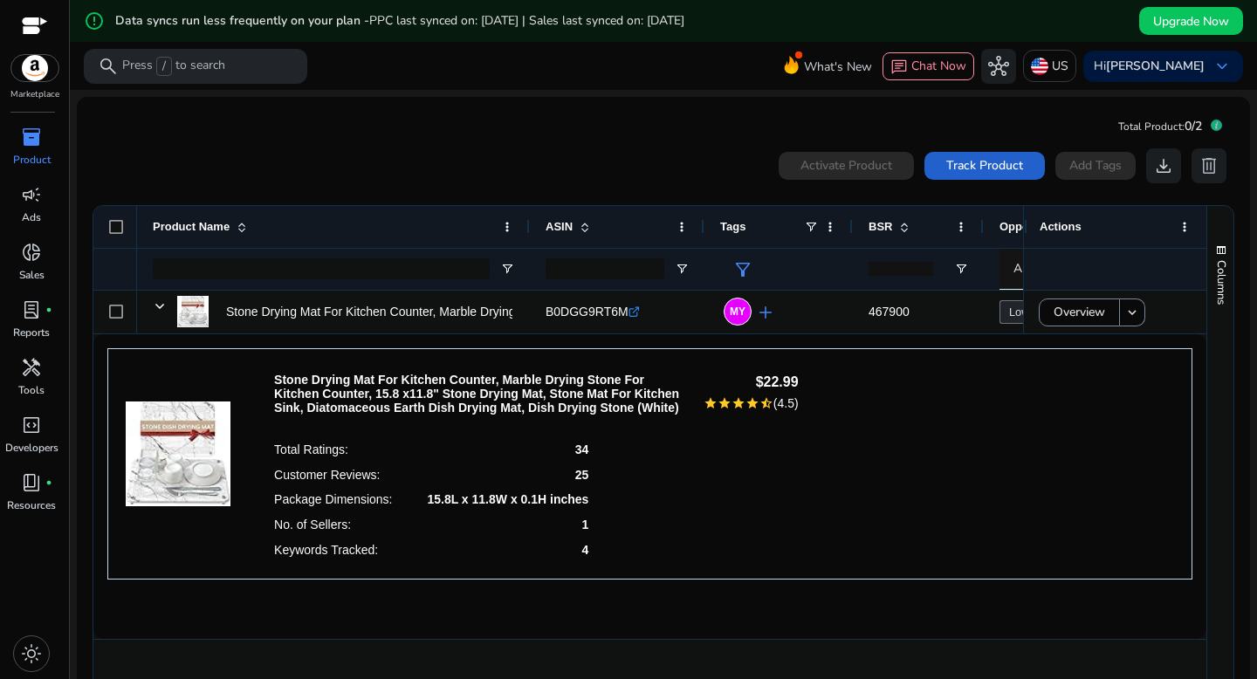
click at [987, 145] on span at bounding box center [984, 166] width 120 height 42
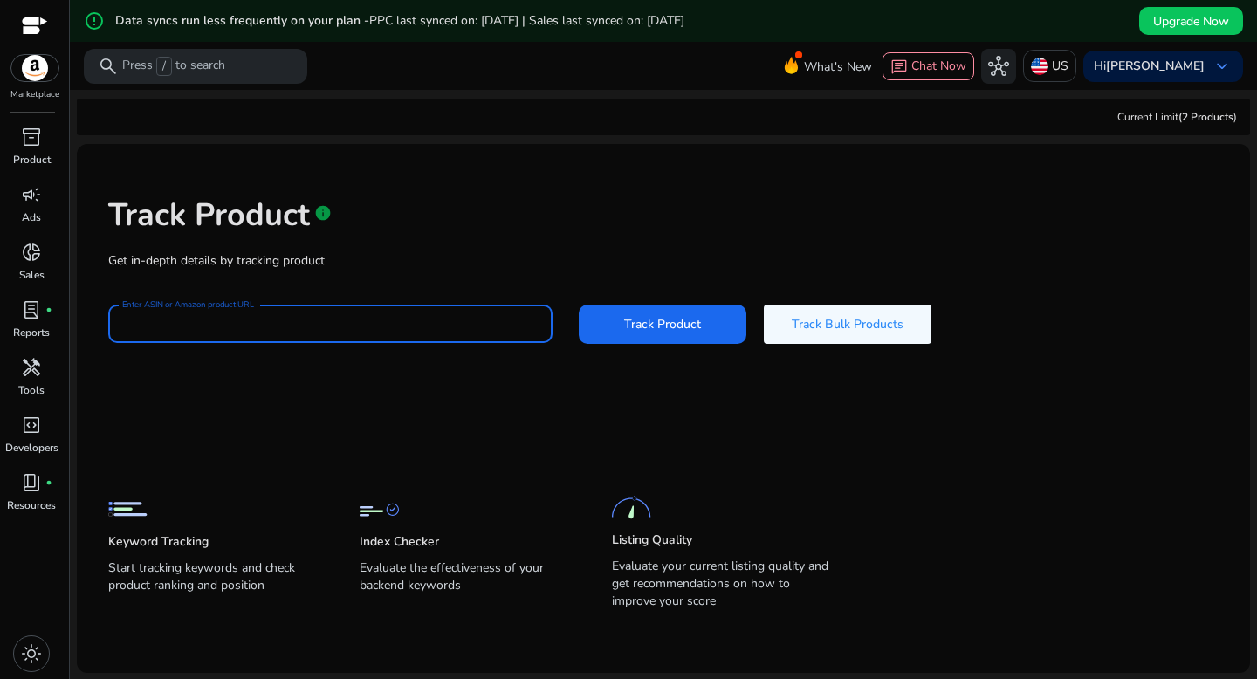
click at [444, 320] on input "Enter ASIN or Amazon product URL" at bounding box center [330, 323] width 416 height 19
paste input "**********"
type input "**********"
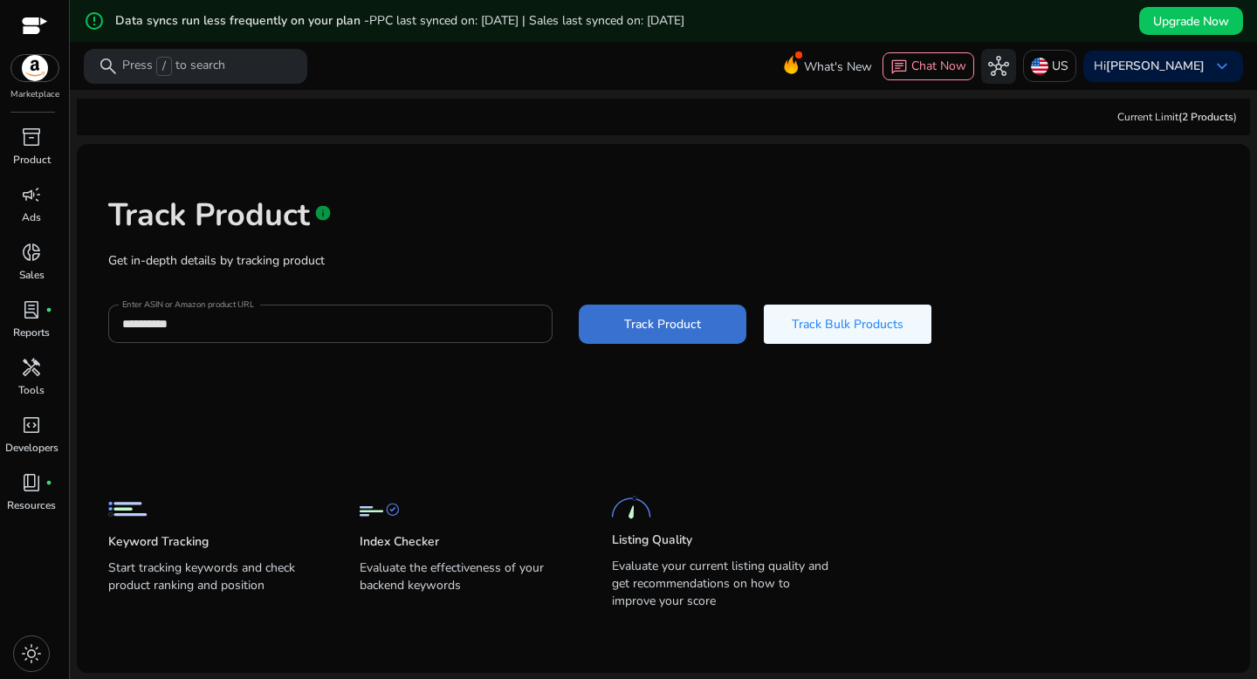
click at [639, 342] on span at bounding box center [663, 324] width 168 height 42
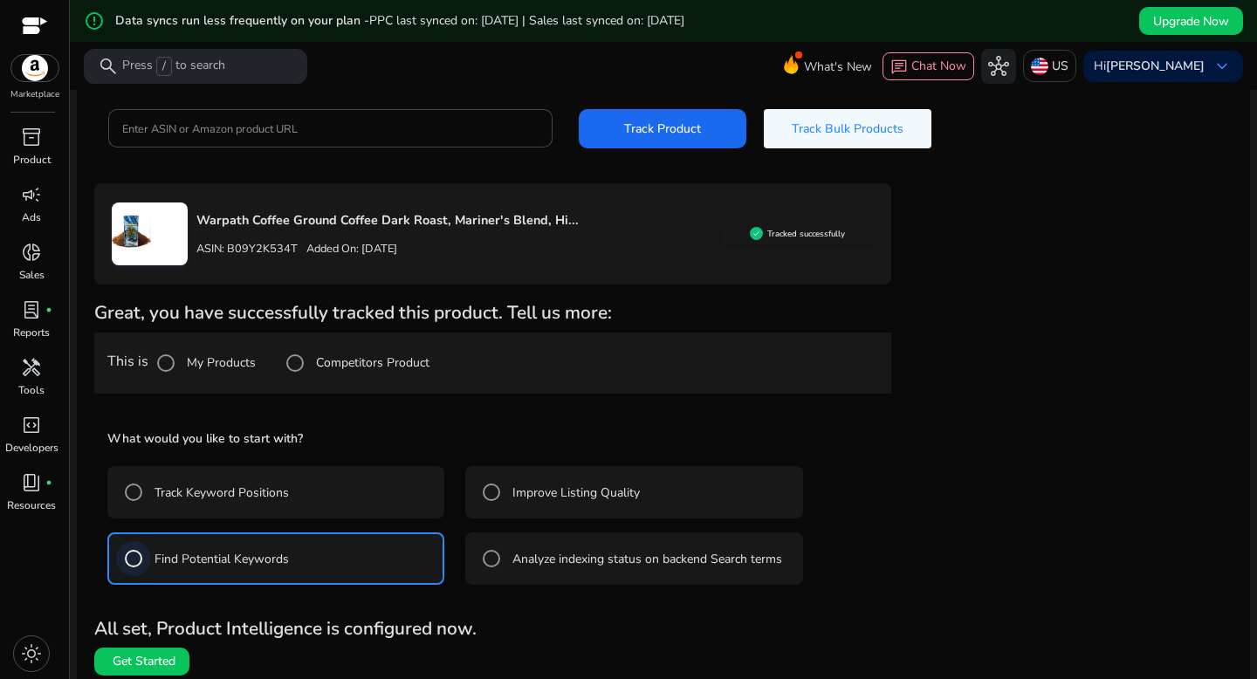
scroll to position [205, 0]
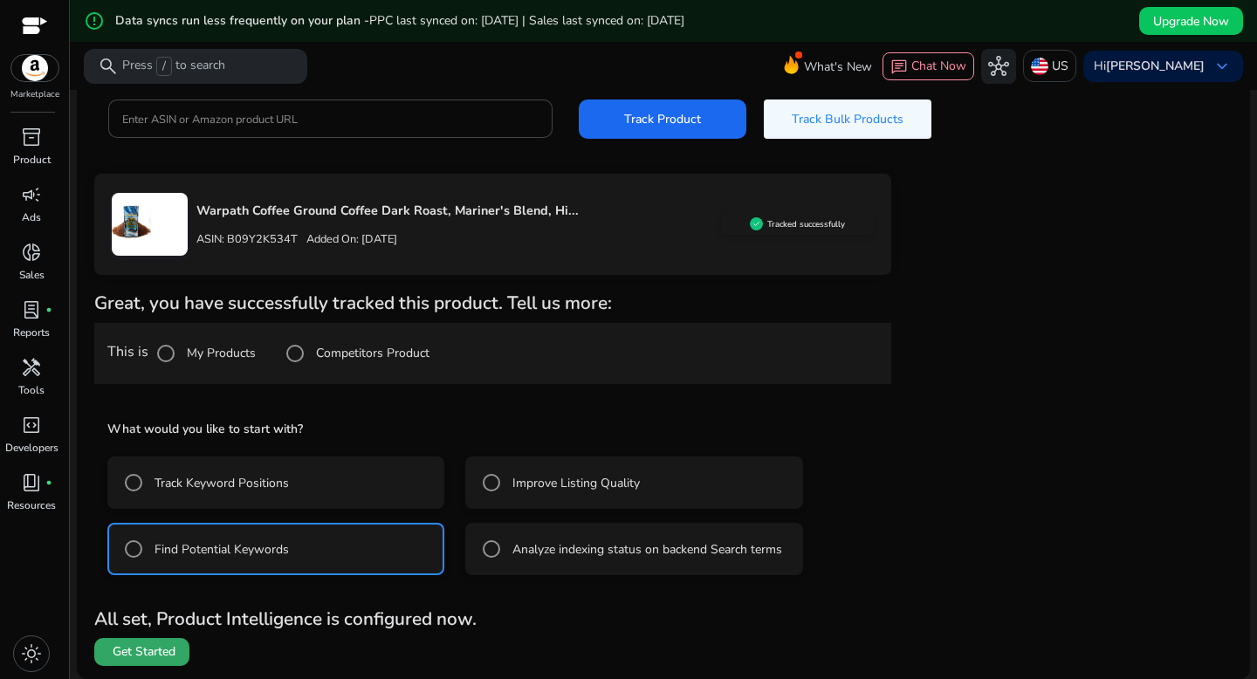
click at [133, 655] on span "Get Started" at bounding box center [144, 651] width 63 height 17
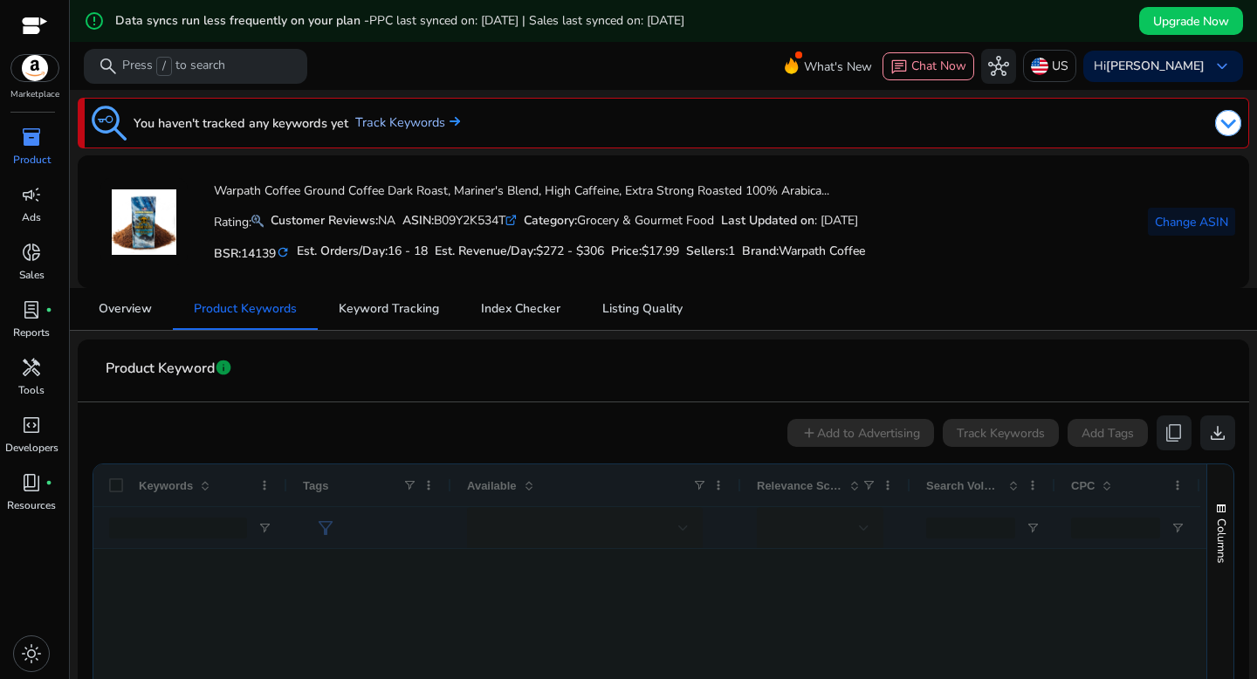
click at [407, 120] on link "Track Keywords" at bounding box center [407, 122] width 105 height 19
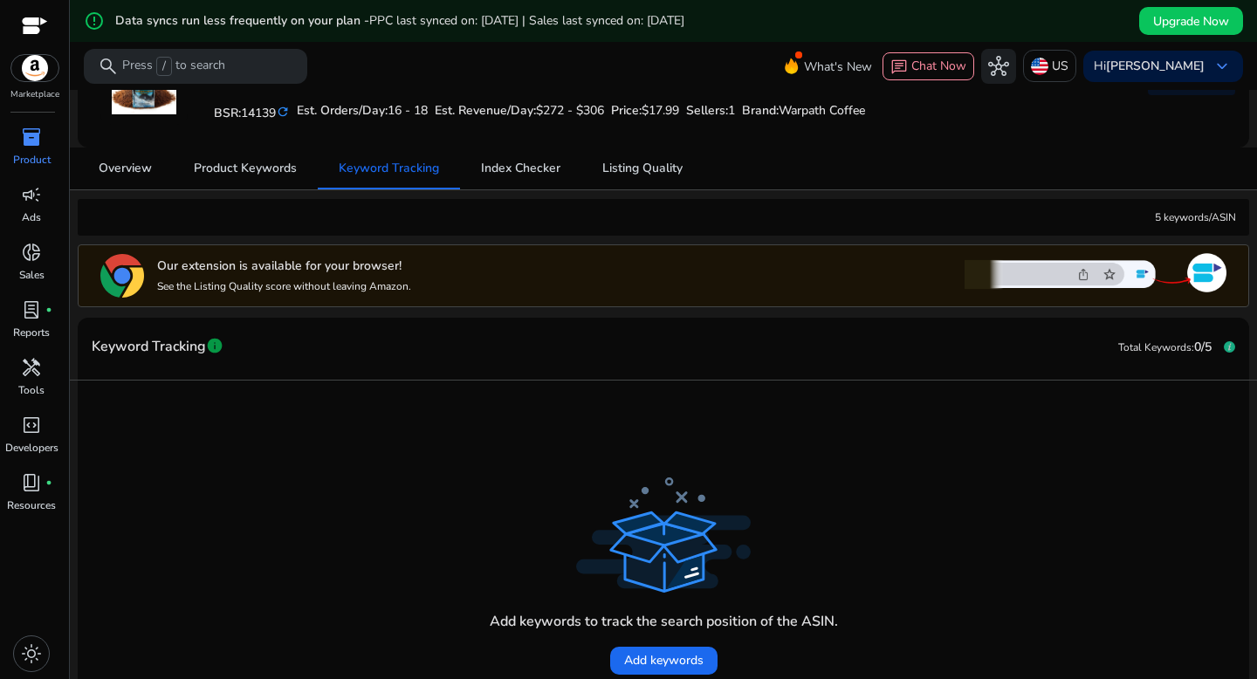
scroll to position [115, 0]
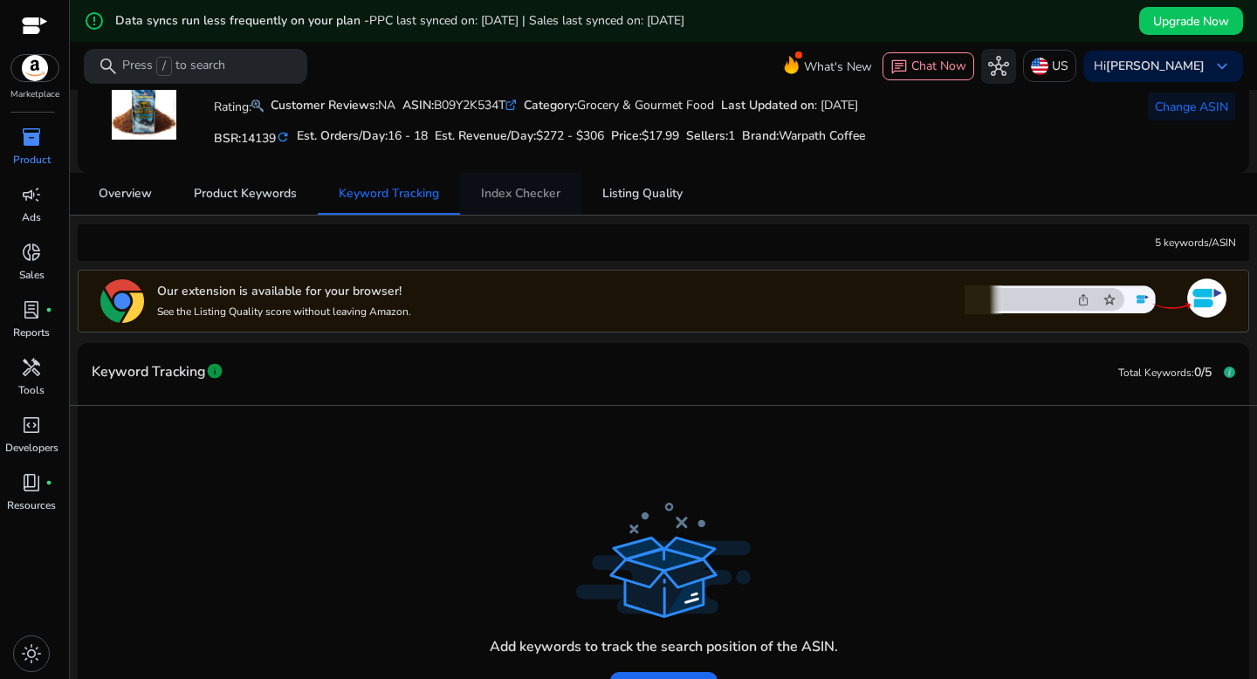
click at [511, 200] on span "Index Checker" at bounding box center [520, 194] width 79 height 12
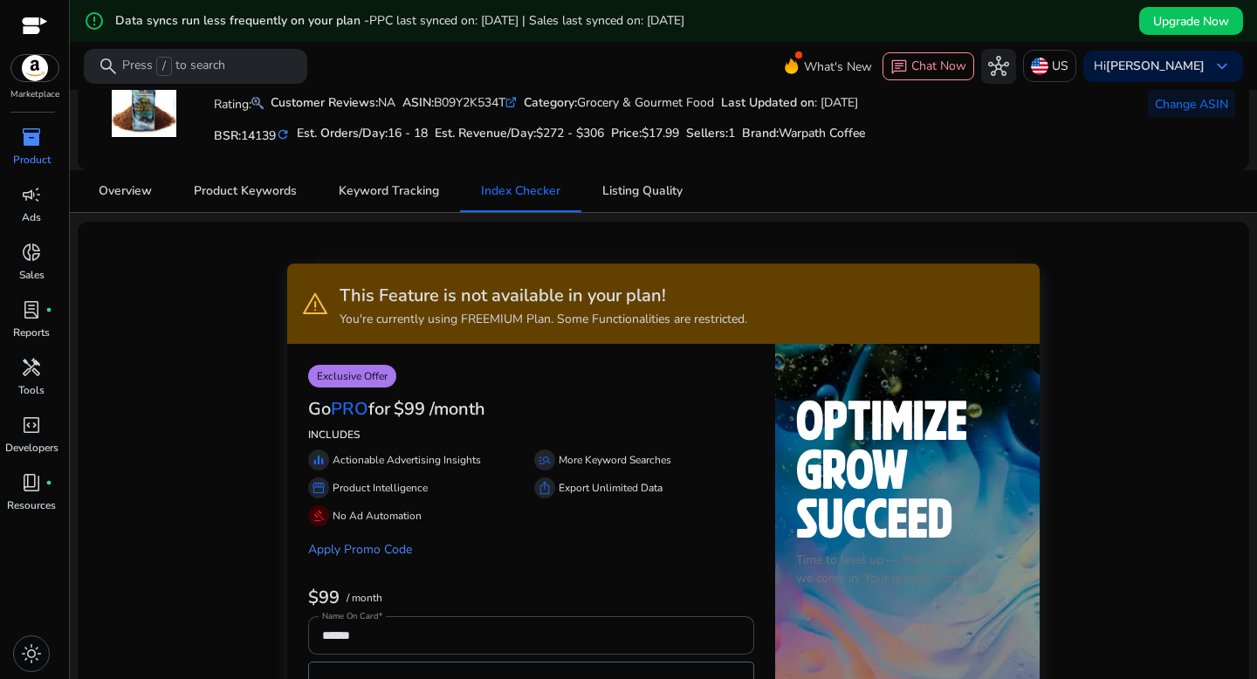
scroll to position [103, 0]
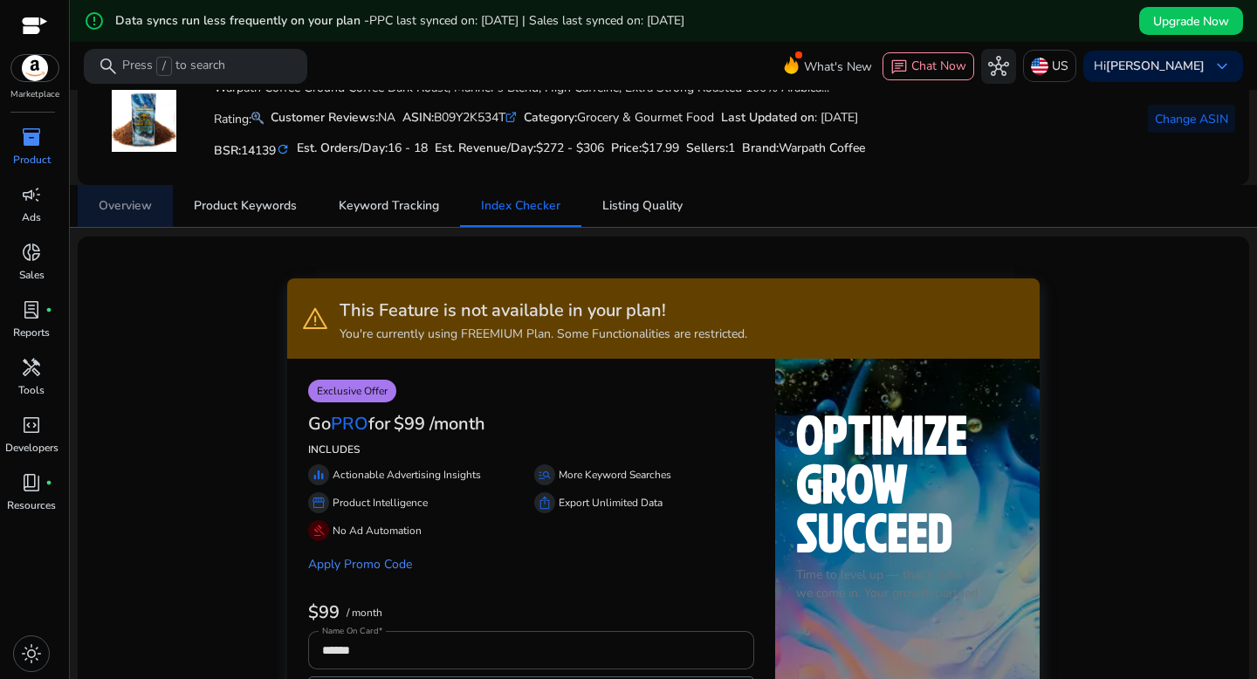
click at [127, 216] on span "Overview" at bounding box center [125, 206] width 53 height 42
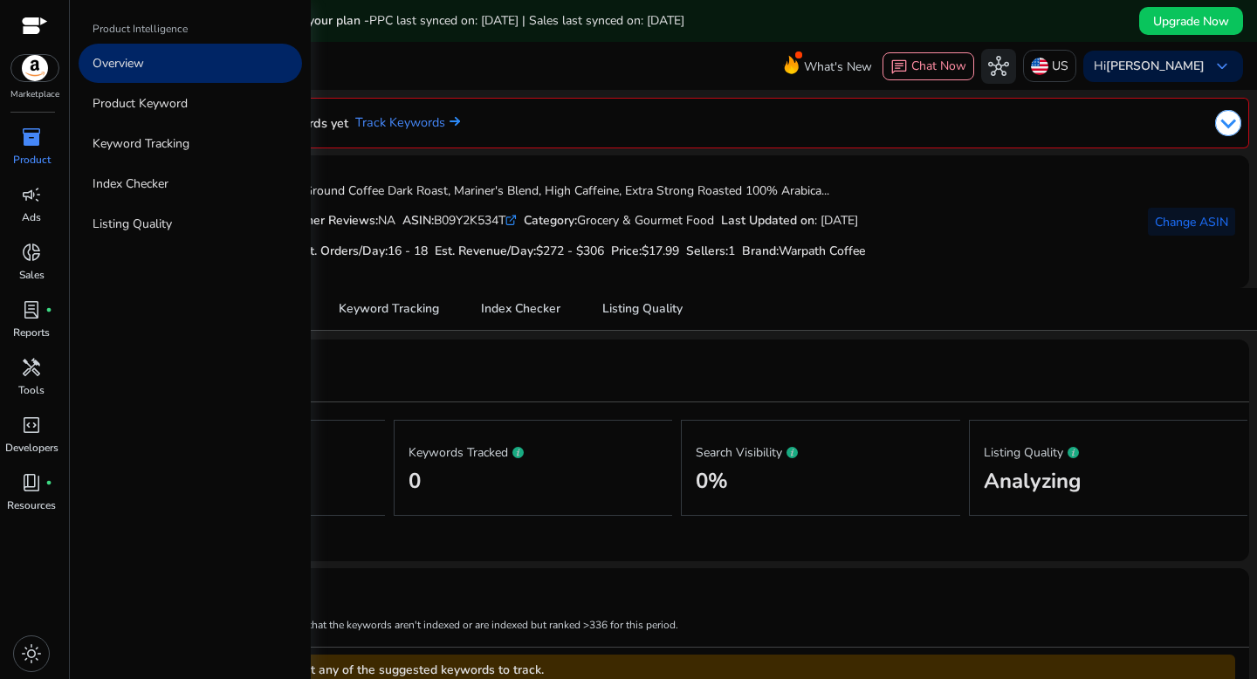
click at [31, 139] on span "inventory_2" at bounding box center [31, 137] width 21 height 21
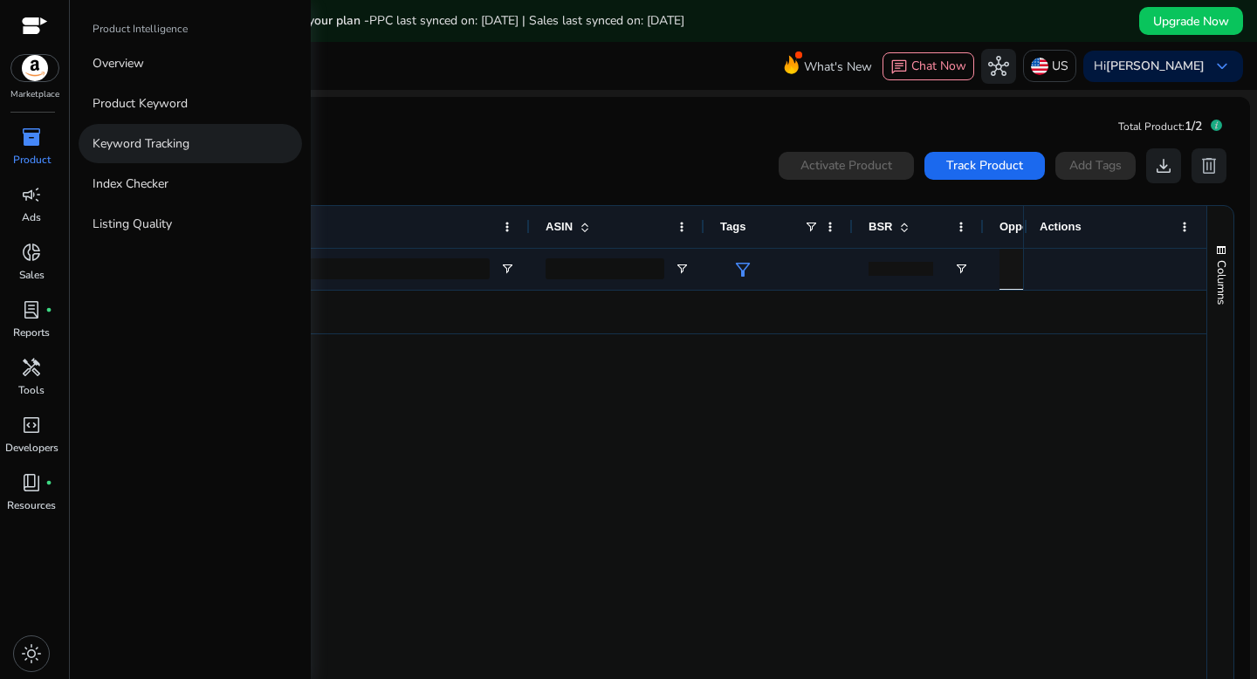
click at [139, 146] on p "Keyword Tracking" at bounding box center [141, 143] width 97 height 18
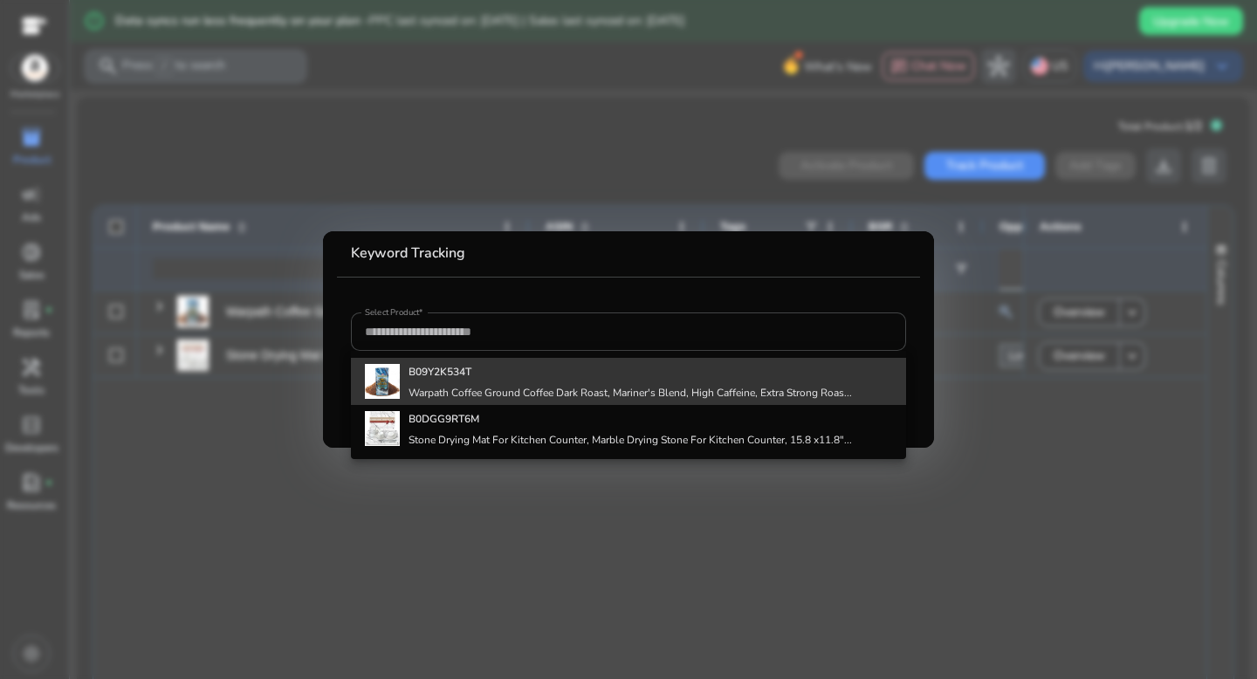
click at [421, 381] on div "B09Y2K534T Warpath Coffee Ground Coffee Dark Roast, Mariner's Blend, High Caffe…" at bounding box center [629, 381] width 443 height 47
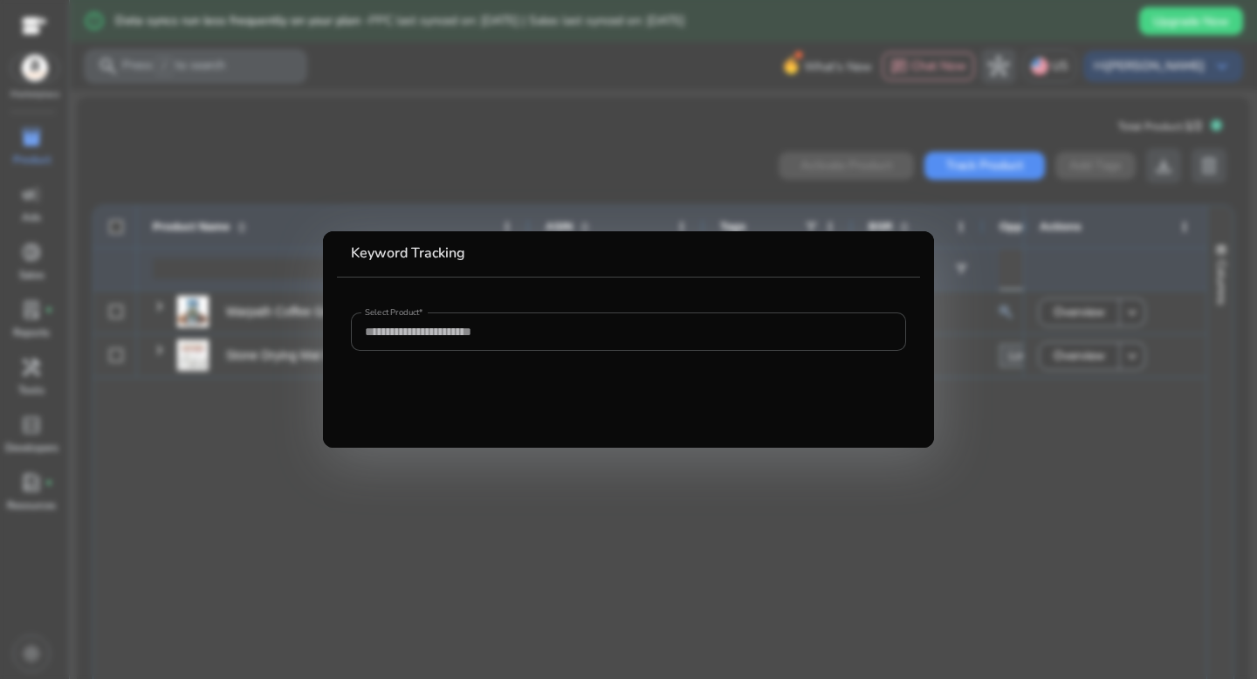
type input "**********"
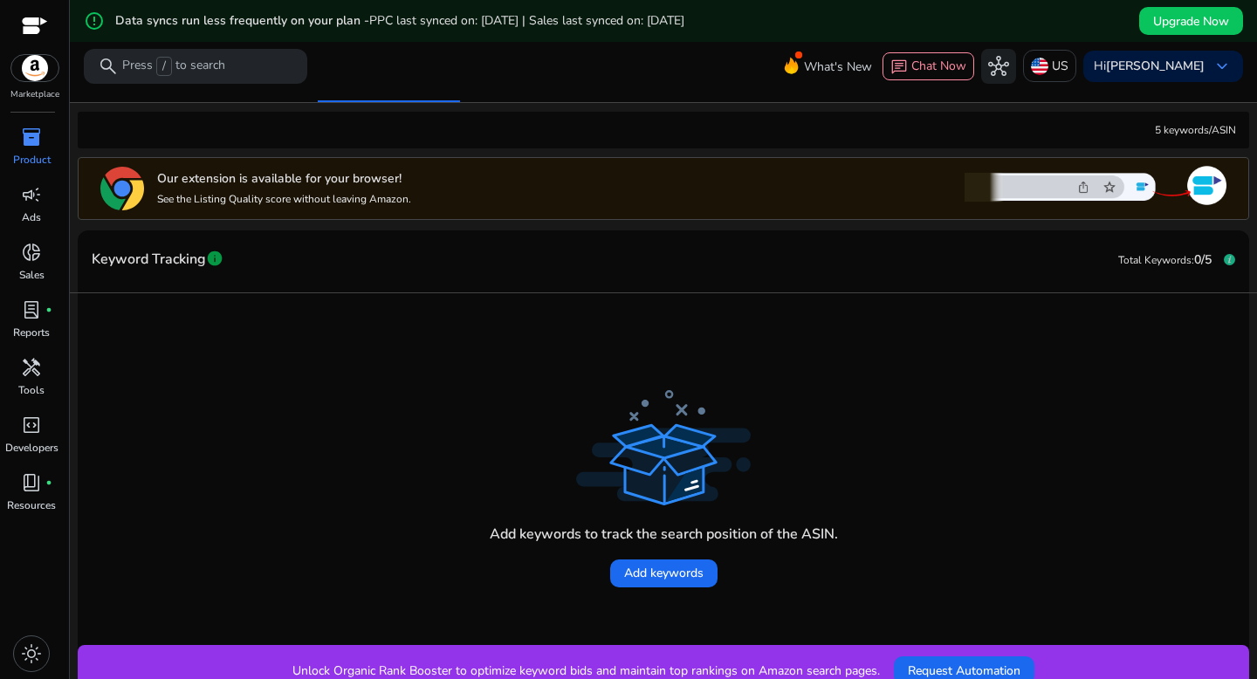
scroll to position [226, 0]
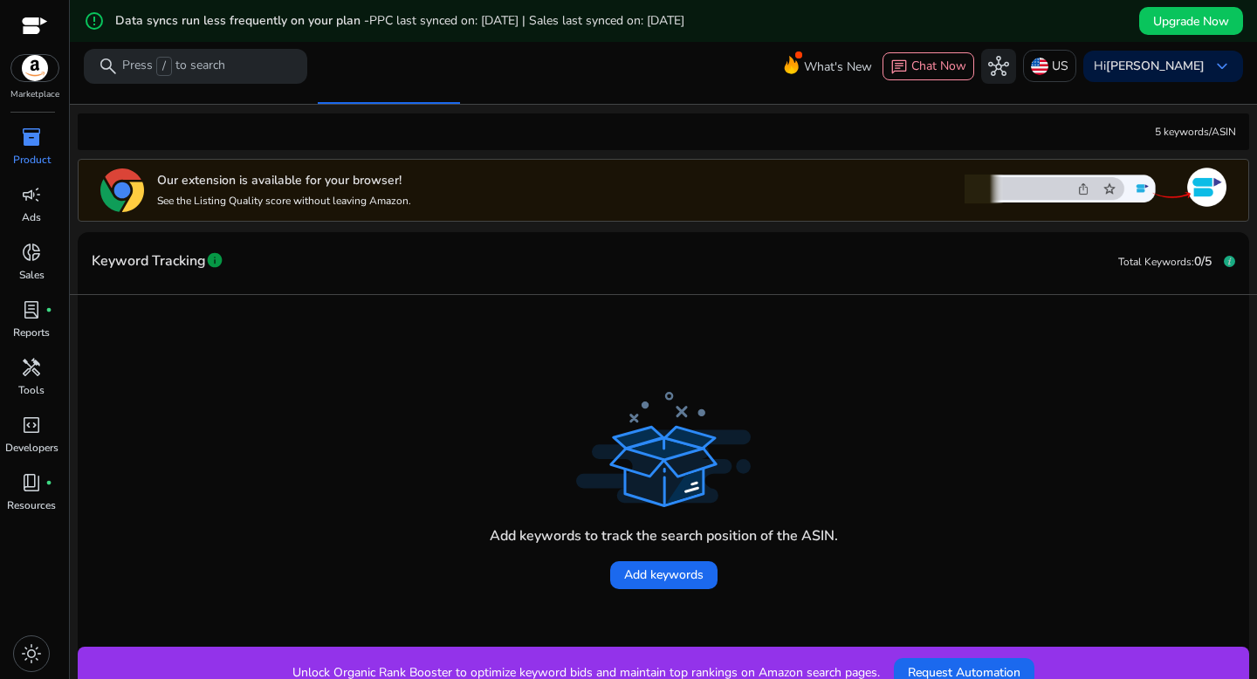
click at [980, 199] on img at bounding box center [1095, 187] width 262 height 45
click at [219, 200] on p "See the Listing Quality score without leaving Amazon." at bounding box center [284, 201] width 254 height 14
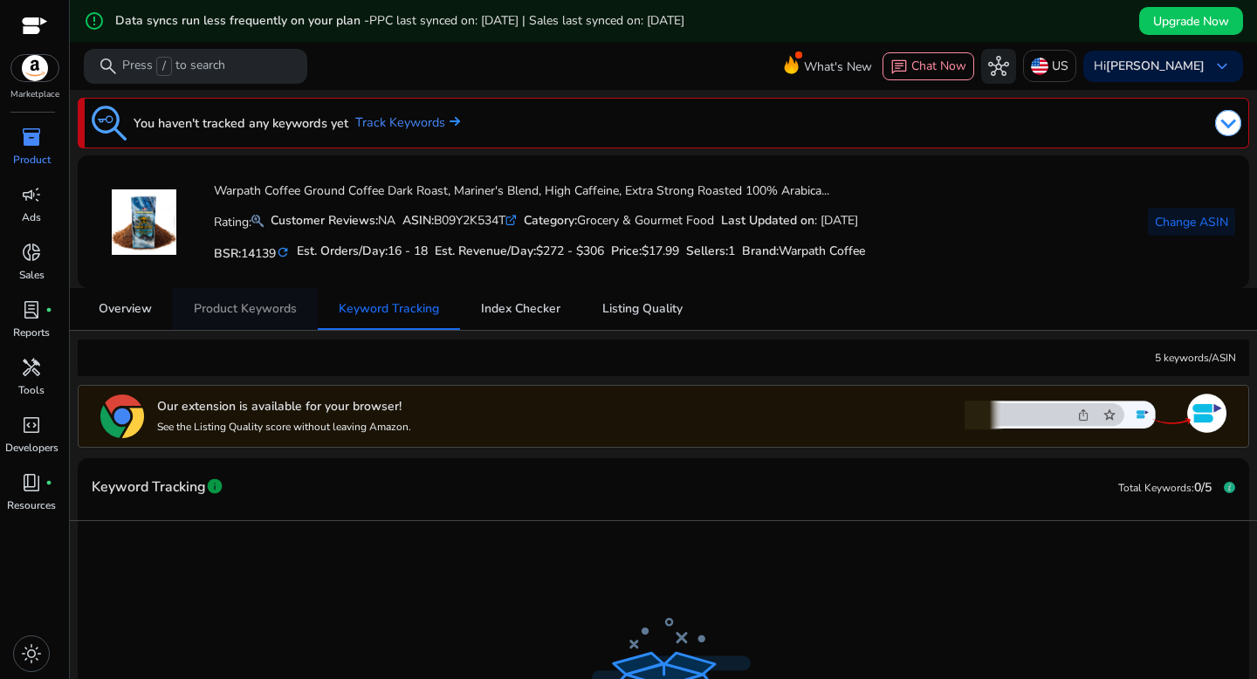
click at [214, 310] on span "Product Keywords" at bounding box center [245, 309] width 103 height 12
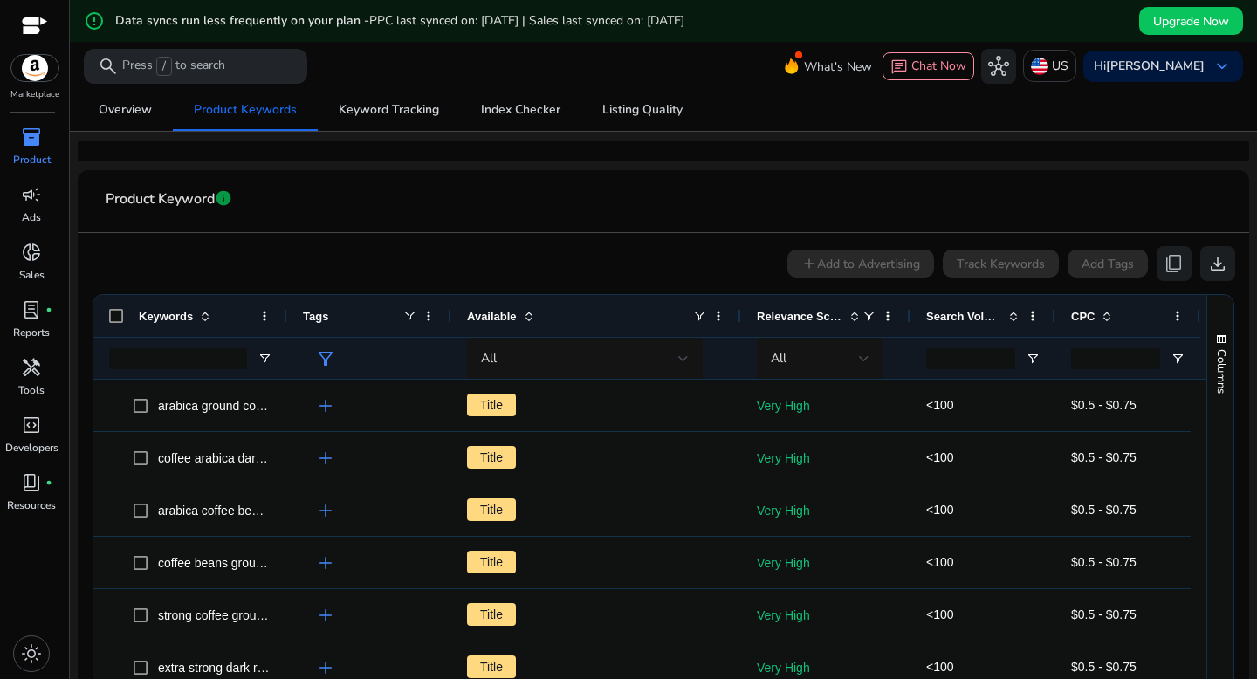
scroll to position [367, 0]
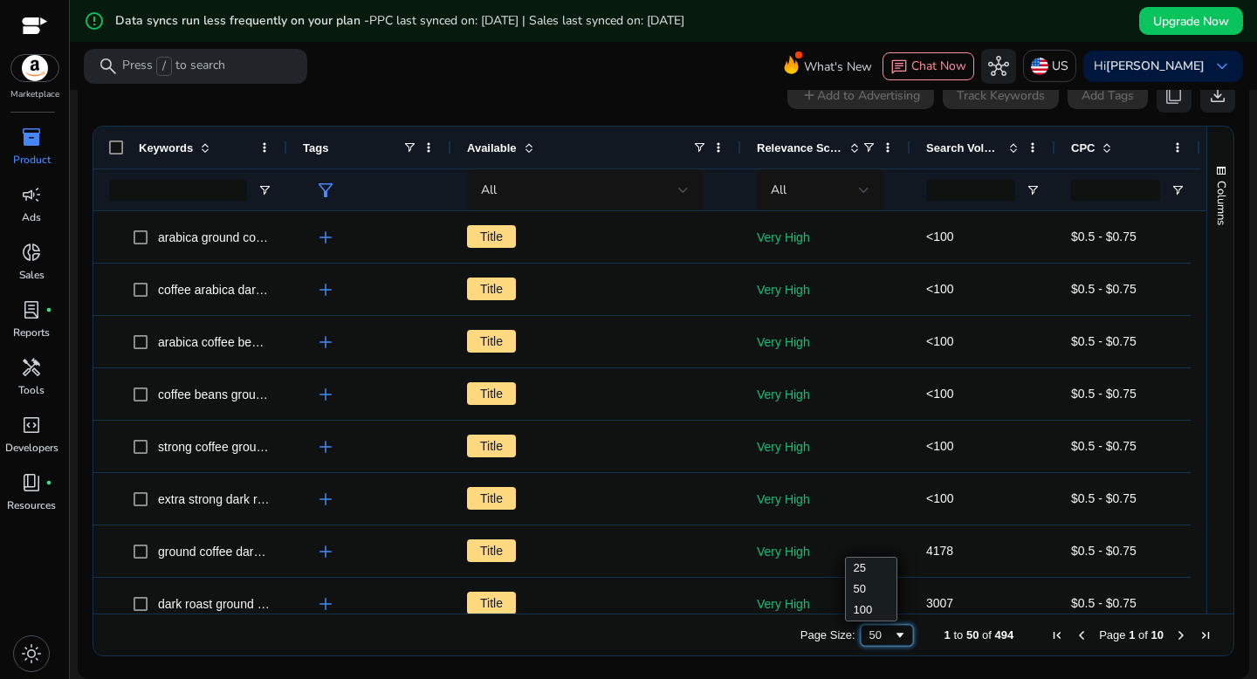
click at [893, 638] on span "Page Size" at bounding box center [900, 635] width 14 height 14
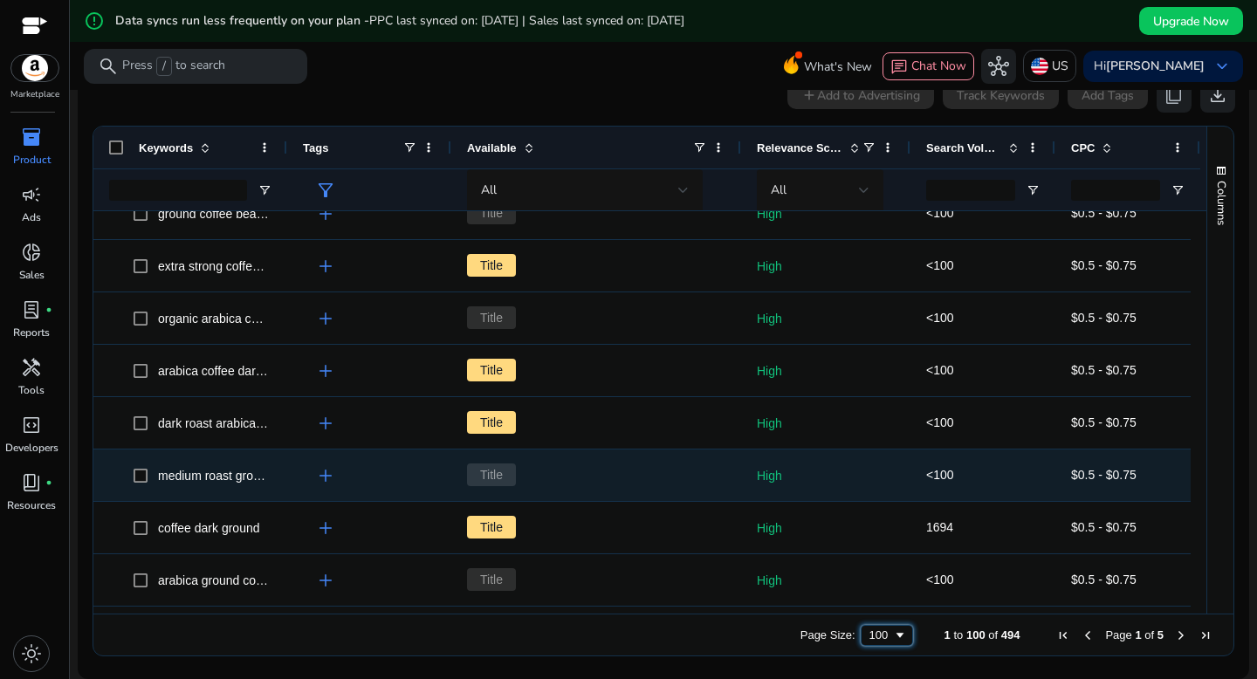
scroll to position [2050, 0]
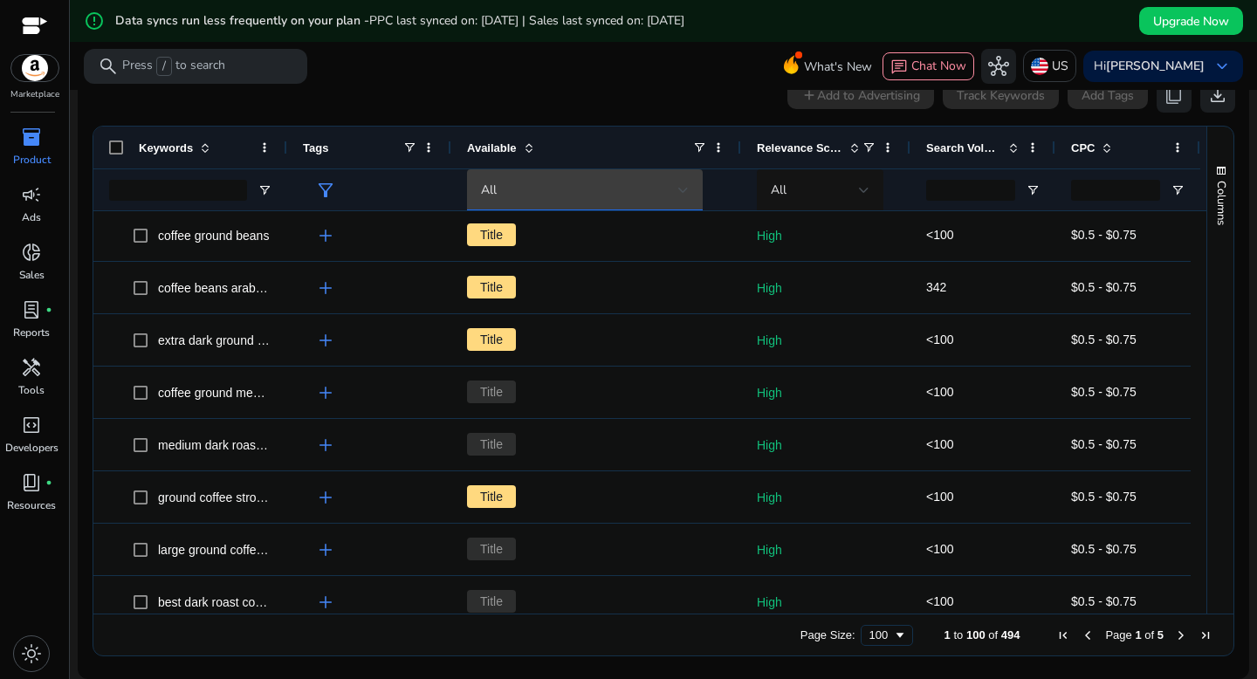
click at [688, 190] on div at bounding box center [683, 190] width 10 height 7
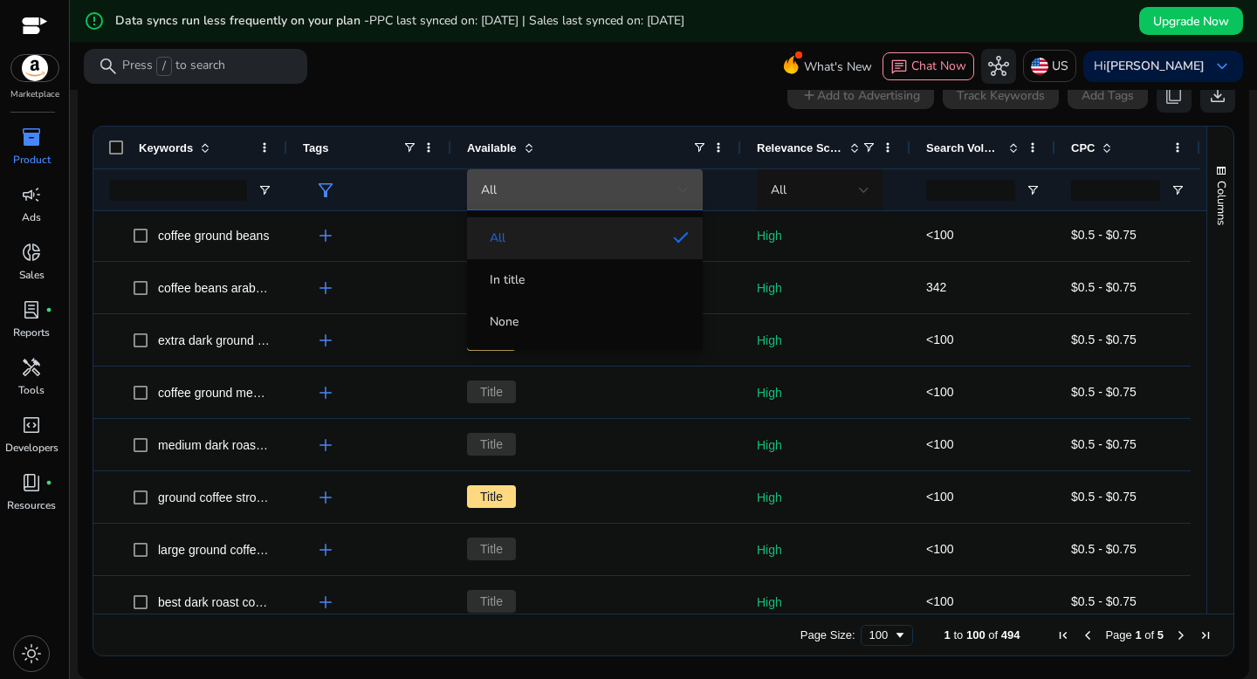
click at [636, 65] on div at bounding box center [628, 339] width 1257 height 679
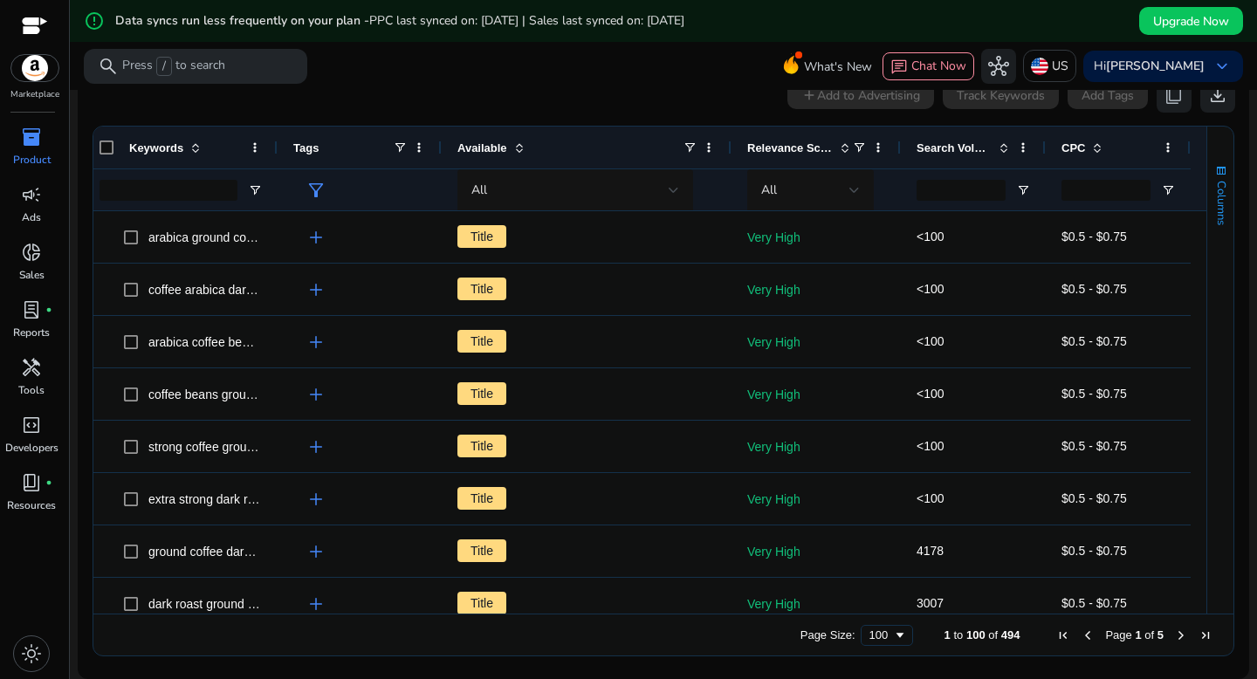
click at [1219, 196] on span "Columns" at bounding box center [1221, 203] width 16 height 45
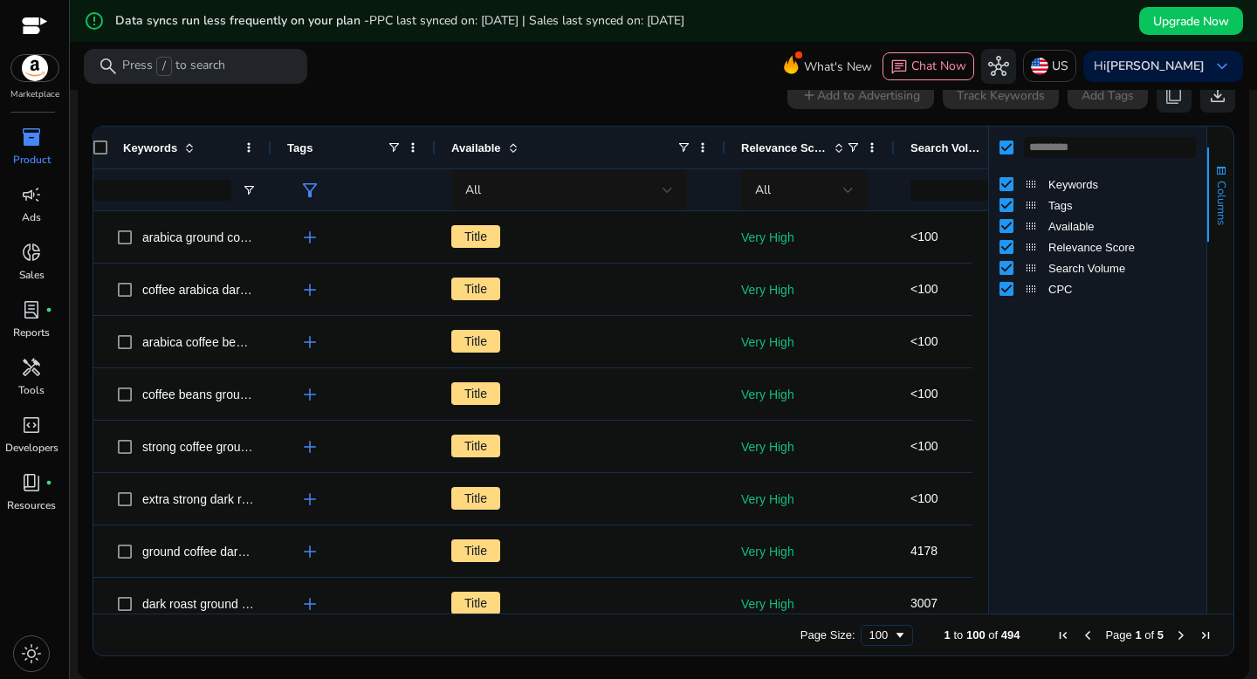
click at [1215, 187] on span "Columns" at bounding box center [1221, 203] width 16 height 45
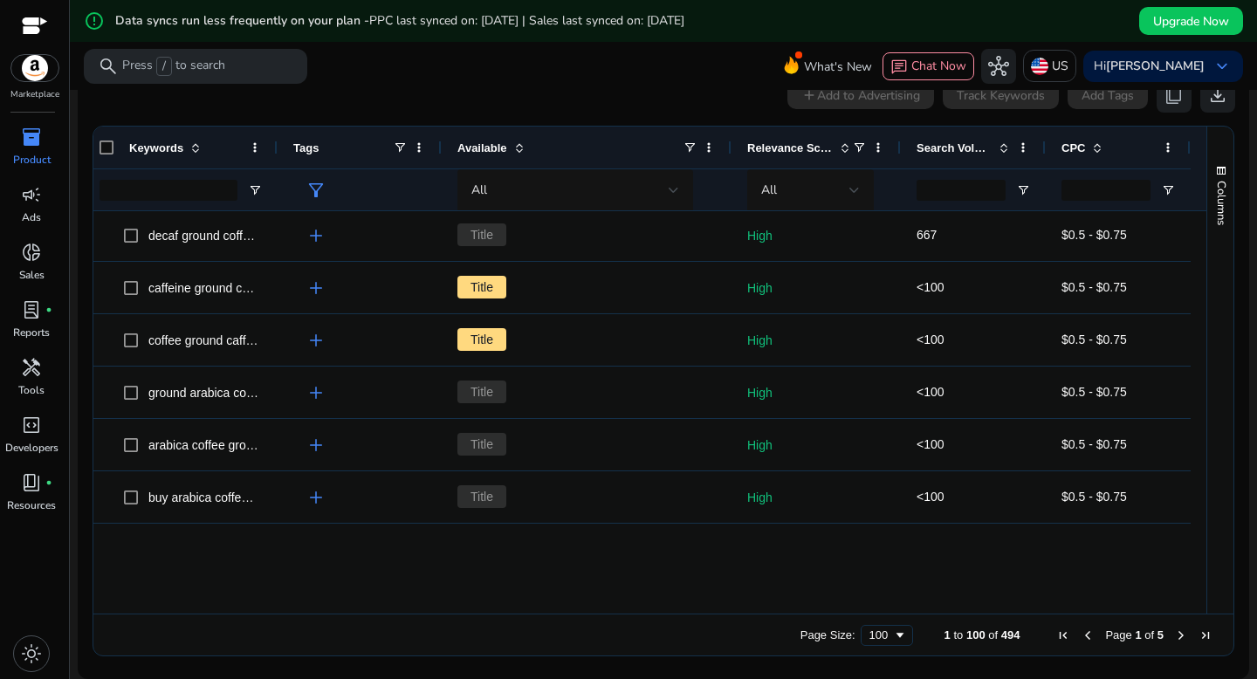
scroll to position [2136, 0]
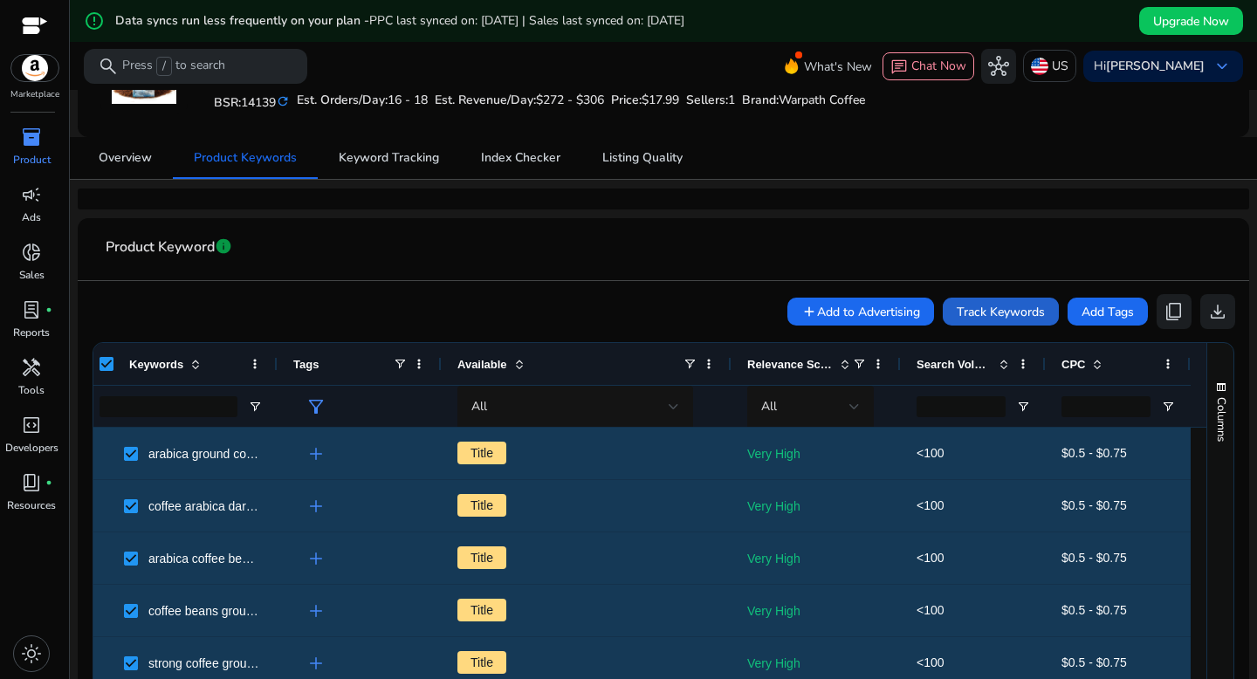
click at [978, 319] on span "Track Keywords" at bounding box center [1001, 312] width 88 height 18
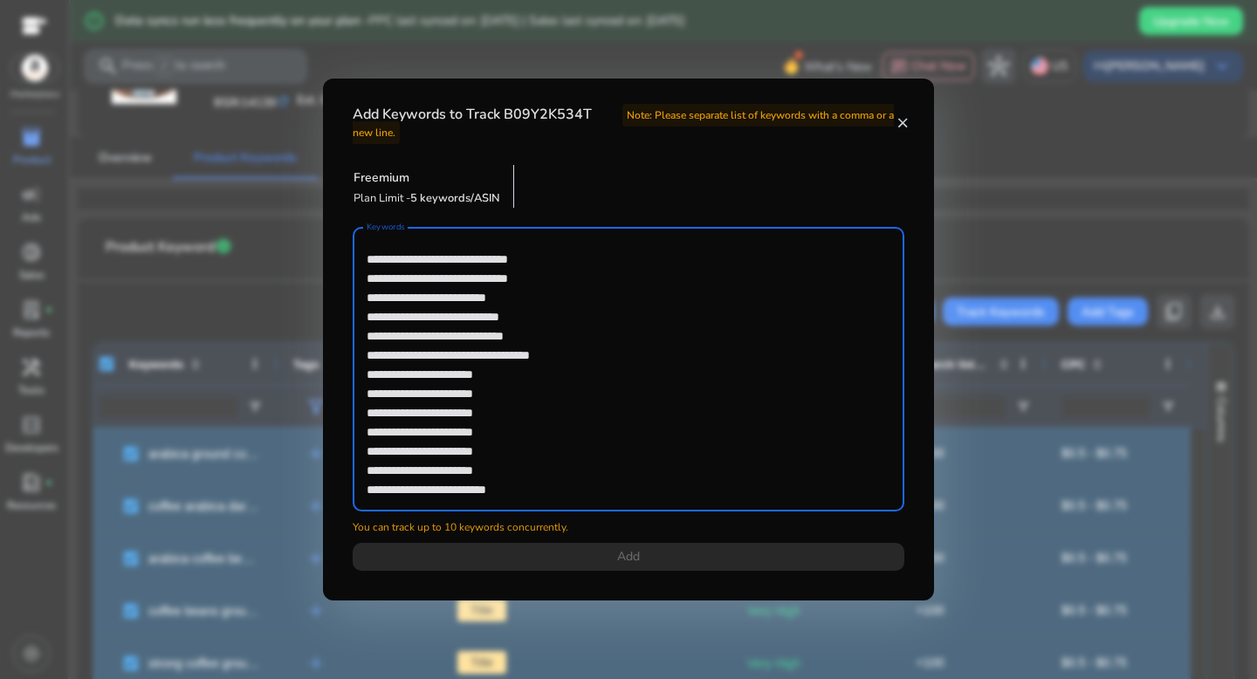
click at [903, 121] on mat-icon "close" at bounding box center [902, 123] width 15 height 16
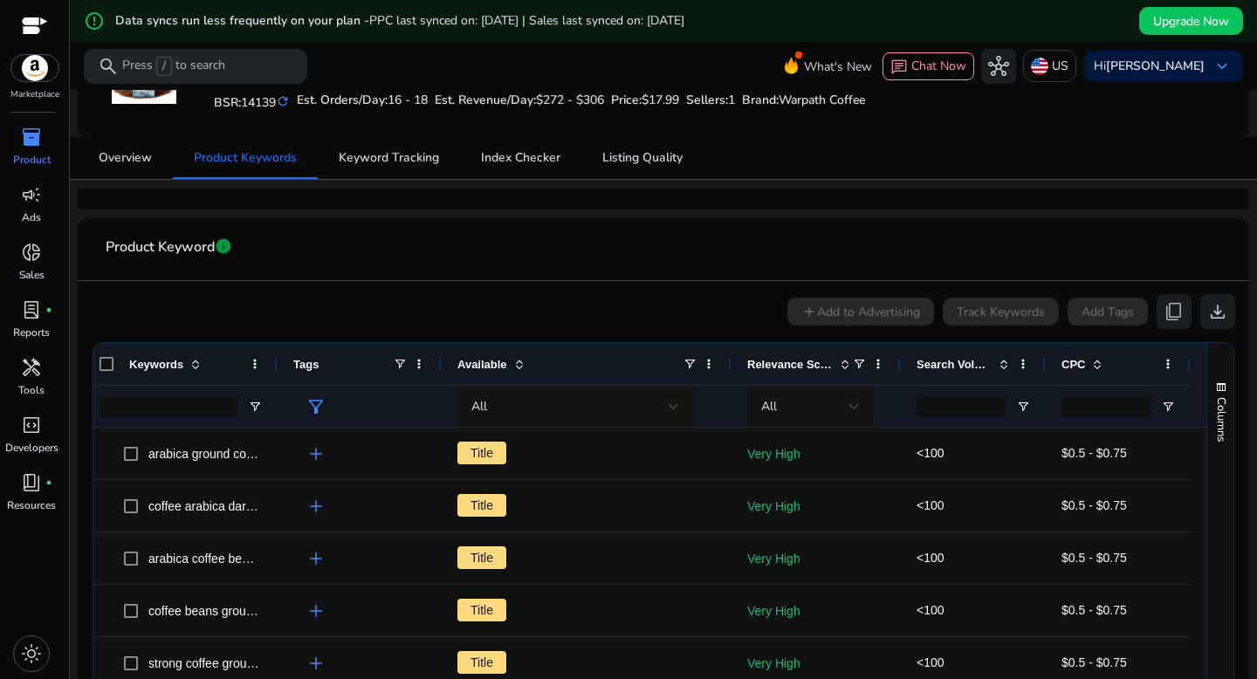
click at [999, 364] on span at bounding box center [1004, 364] width 14 height 14
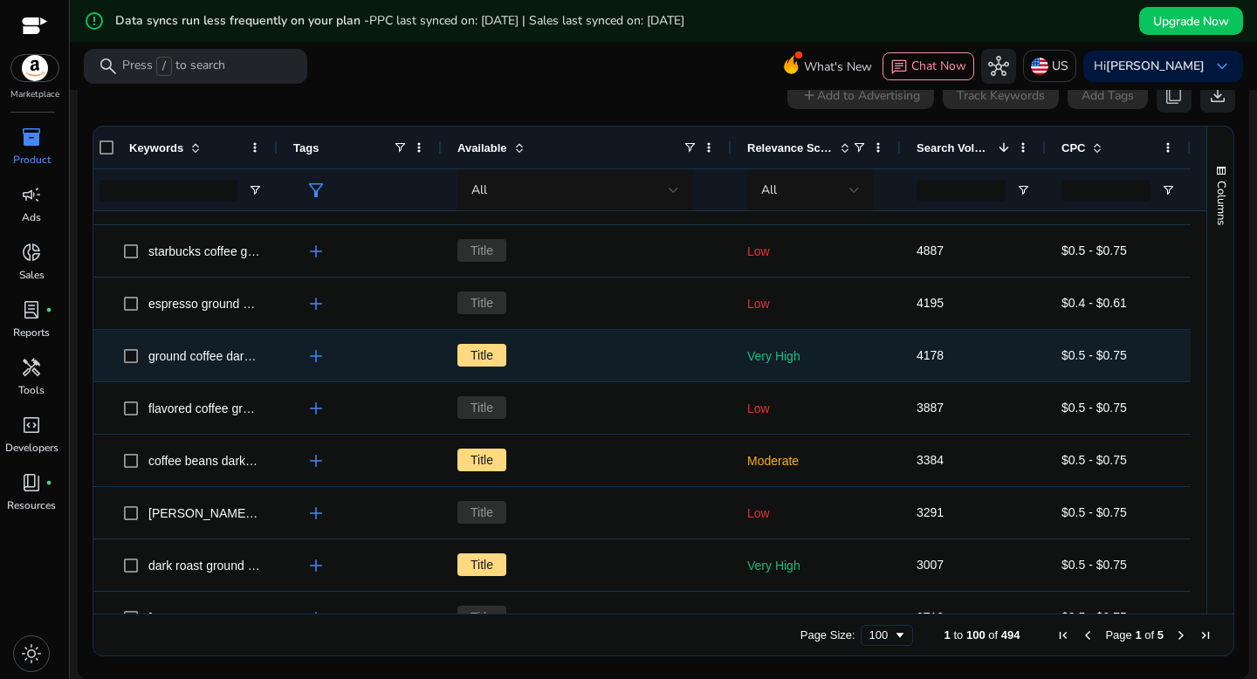
click at [313, 357] on span "add" at bounding box center [315, 356] width 21 height 21
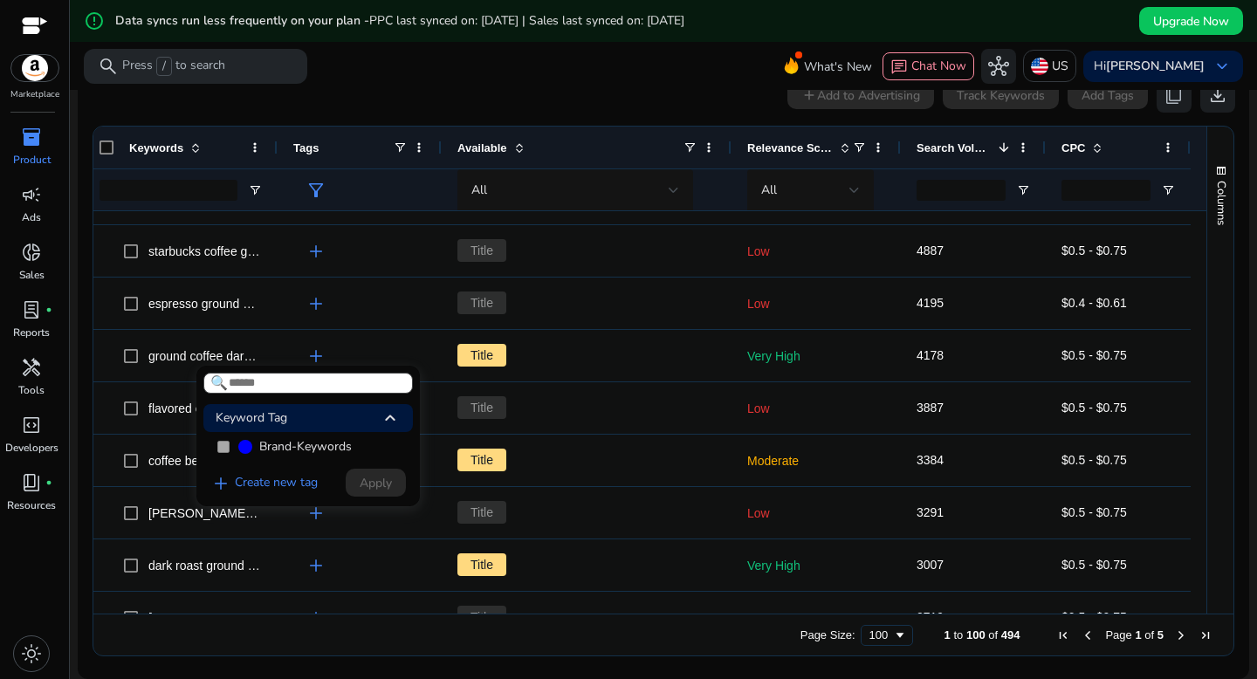
click at [310, 356] on div at bounding box center [628, 339] width 1257 height 679
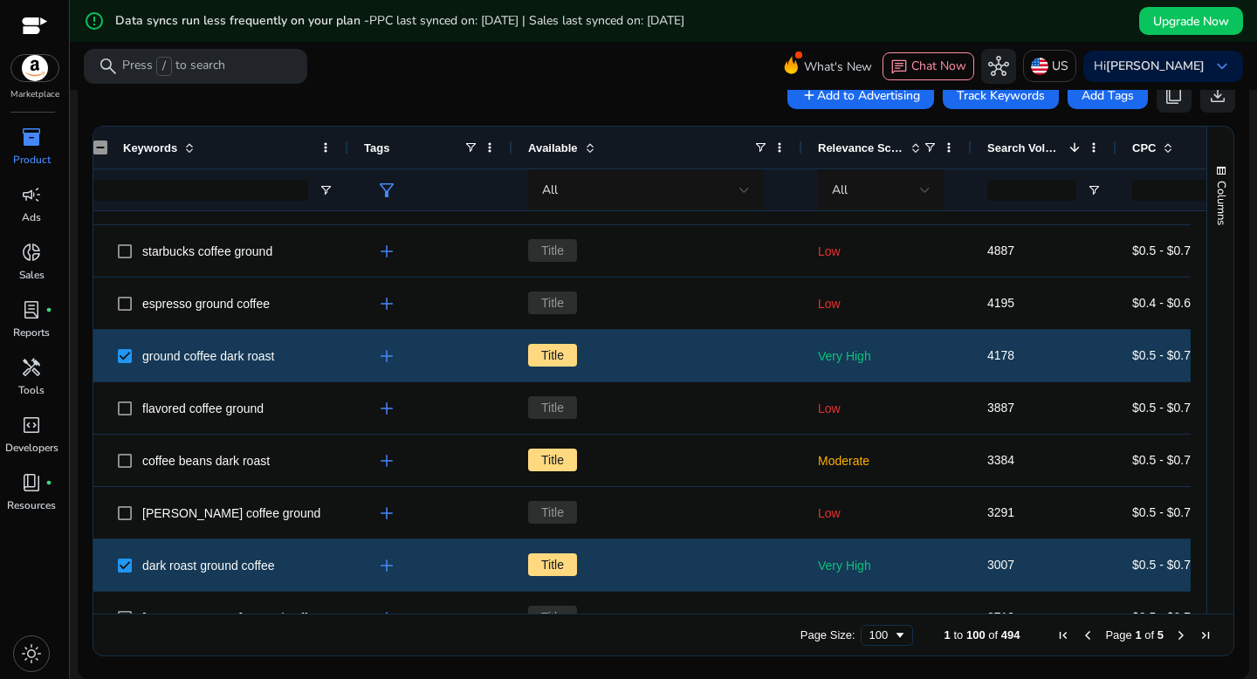
drag, startPoint x: 270, startPoint y: 148, endPoint x: 347, endPoint y: 150, distance: 76.8
click at [347, 150] on div at bounding box center [347, 148] width 7 height 42
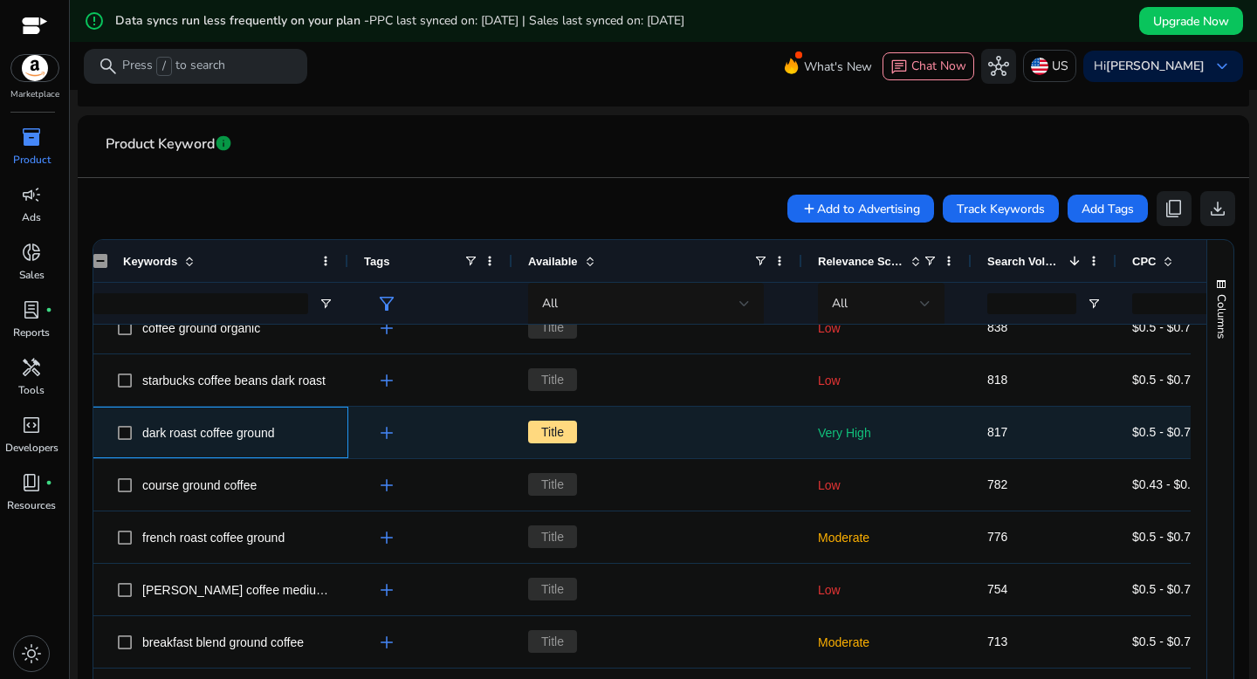
click at [117, 442] on span "dark roast coffee ground" at bounding box center [212, 433] width 239 height 36
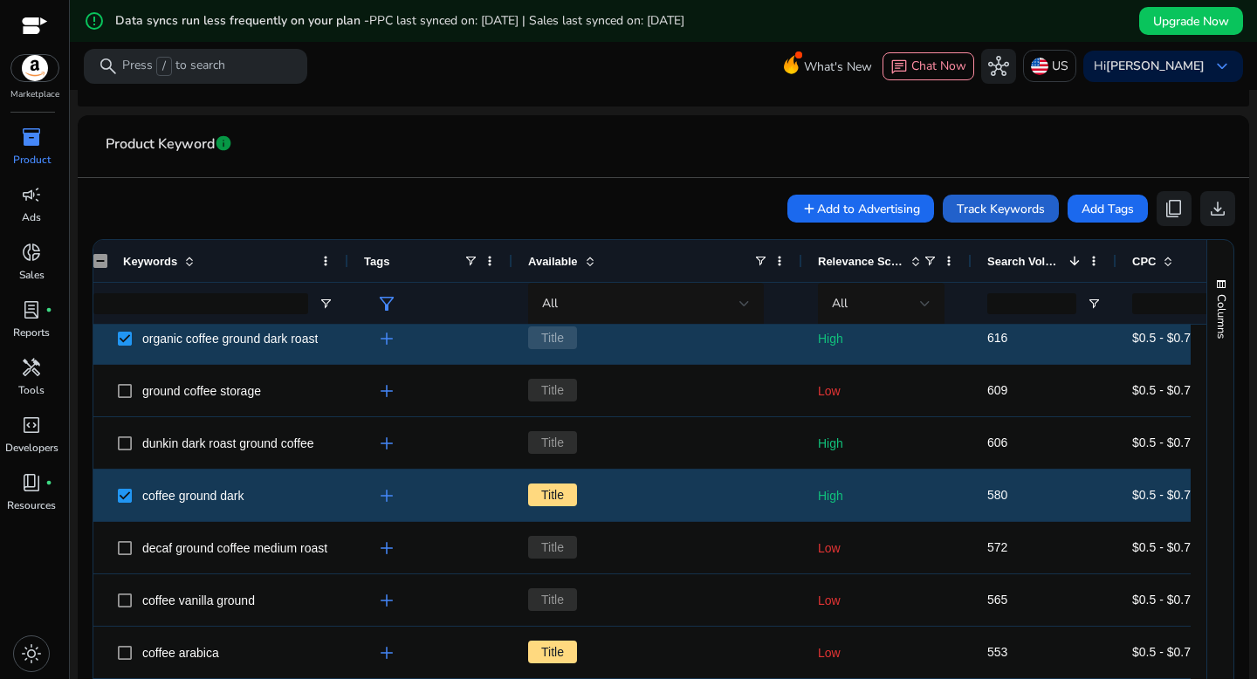
click at [985, 214] on span "Track Keywords" at bounding box center [1001, 209] width 88 height 18
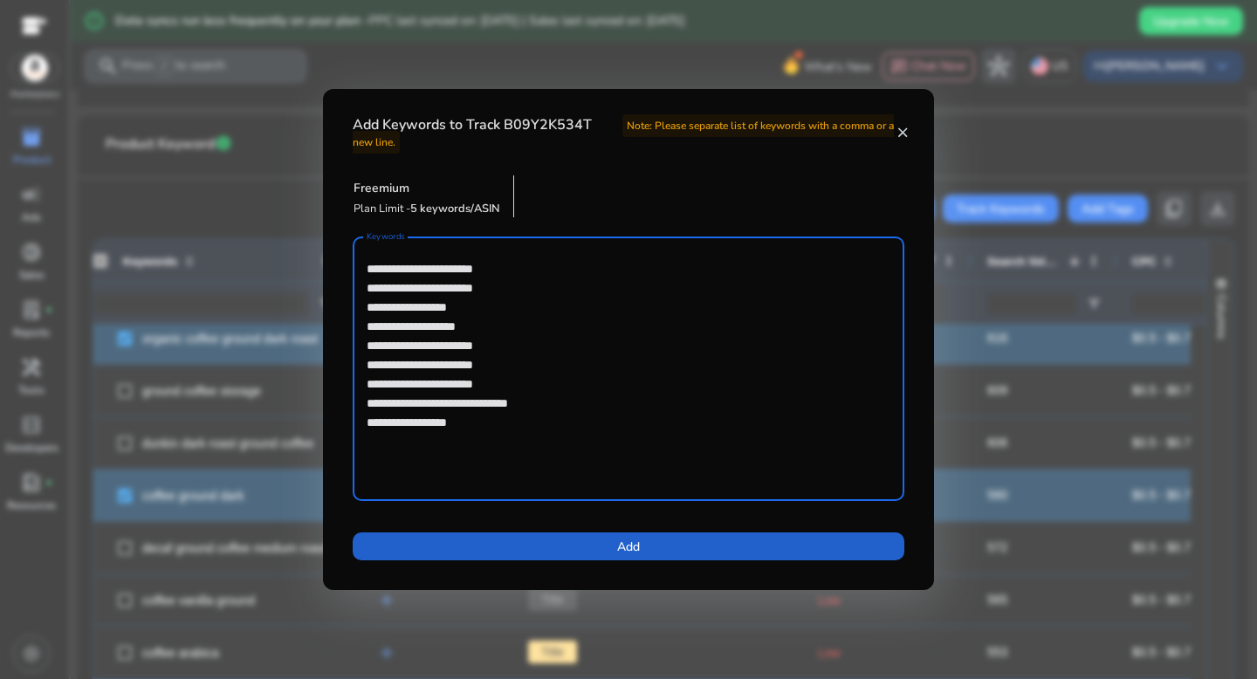
click at [648, 552] on span at bounding box center [629, 546] width 552 height 42
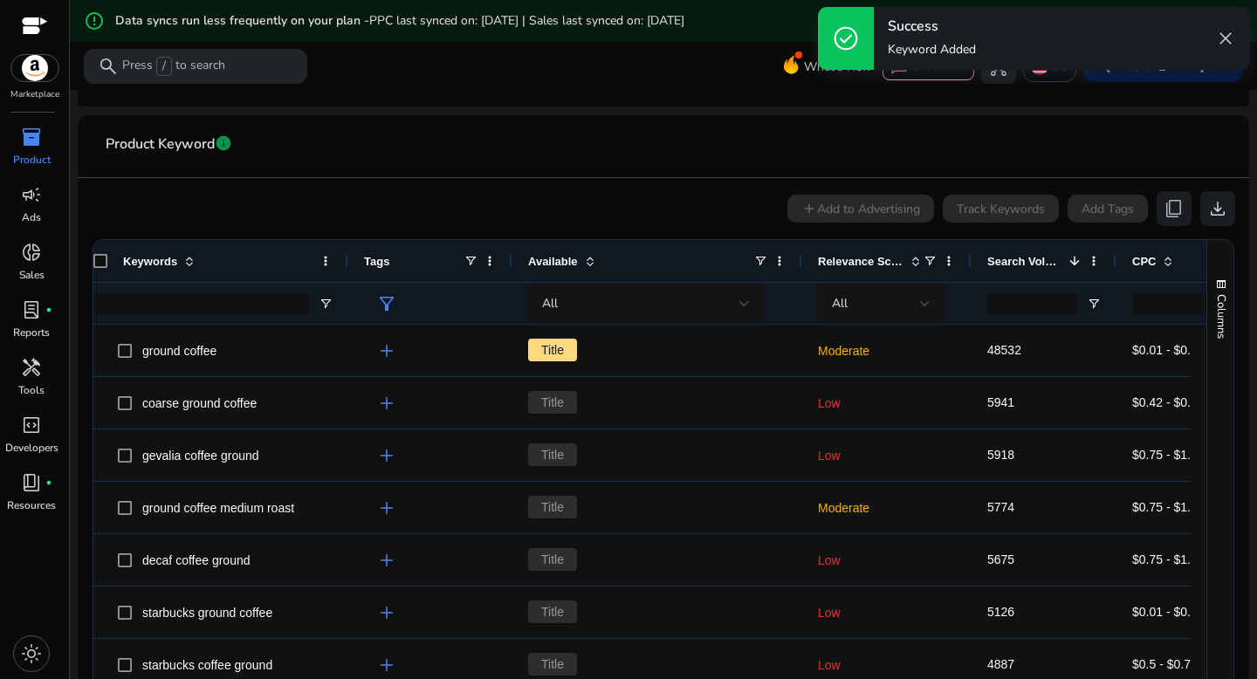
click at [915, 202] on div "add Add to Advertising Track Keywords Add Tags content_copy download" at bounding box center [663, 208] width 1143 height 35
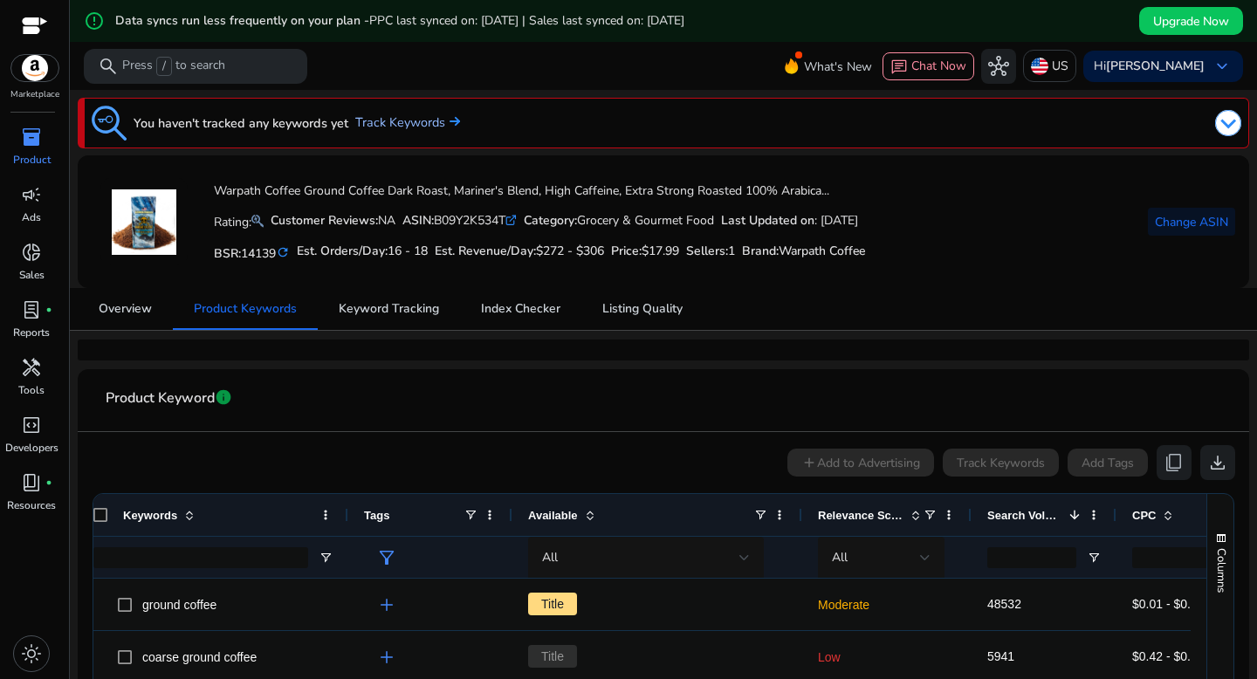
click at [395, 124] on link "Track Keywords" at bounding box center [407, 122] width 105 height 19
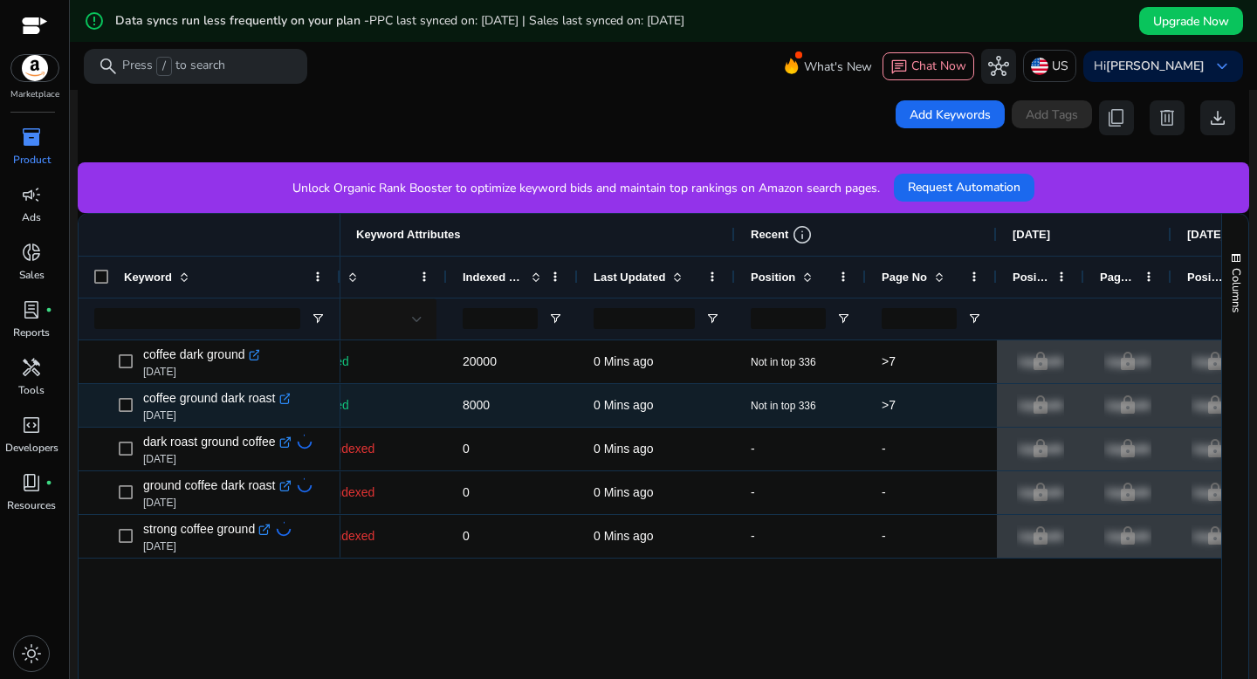
scroll to position [0, 277]
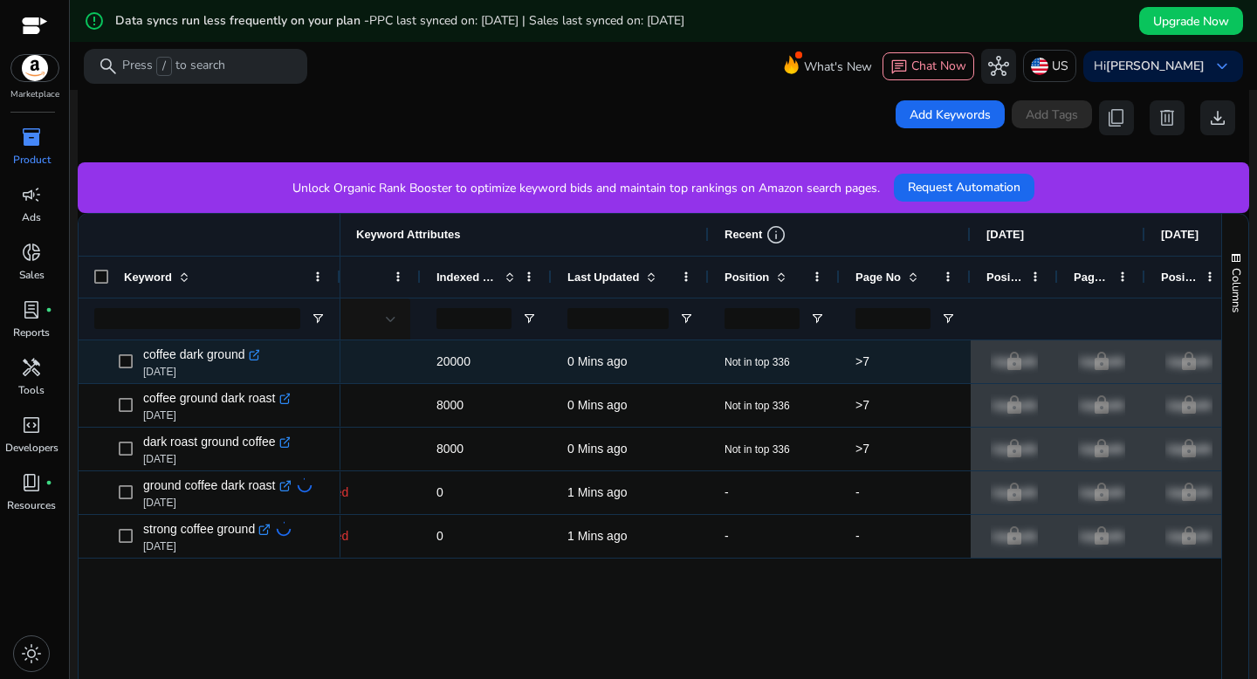
click at [257, 359] on icon at bounding box center [253, 355] width 9 height 9
